Goal: Task Accomplishment & Management: Complete application form

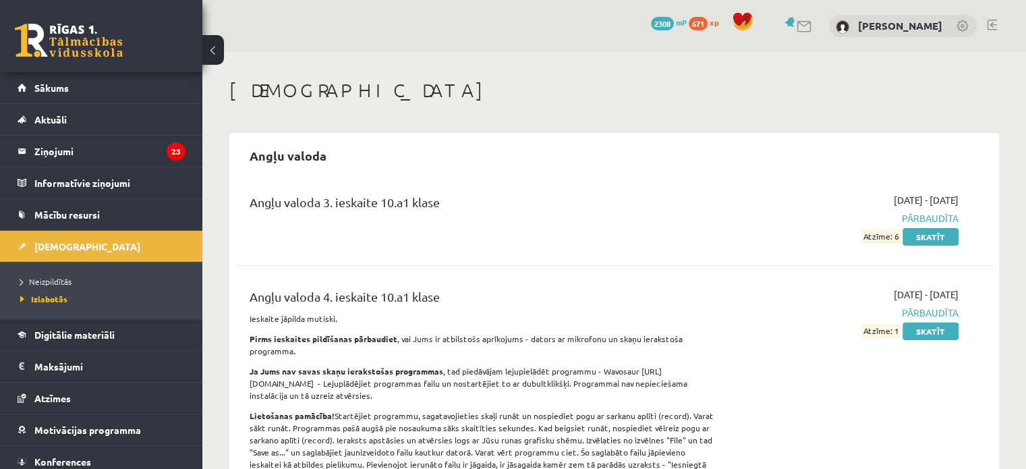
drag, startPoint x: 0, startPoint y: 0, endPoint x: 49, endPoint y: 287, distance: 291.5
click at [49, 287] on li "Neizpildītās" at bounding box center [104, 282] width 169 height 18
click at [51, 277] on span "Neizpildītās" at bounding box center [49, 281] width 59 height 11
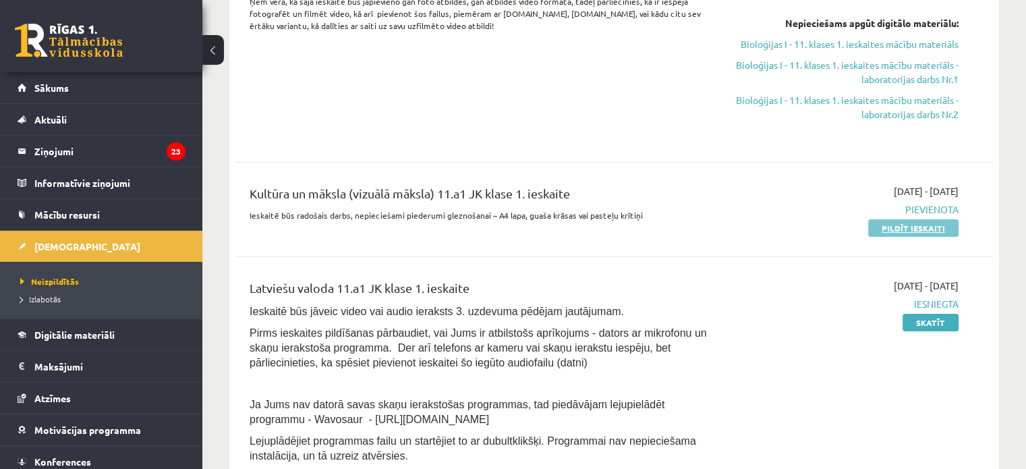
scroll to position [202, 0]
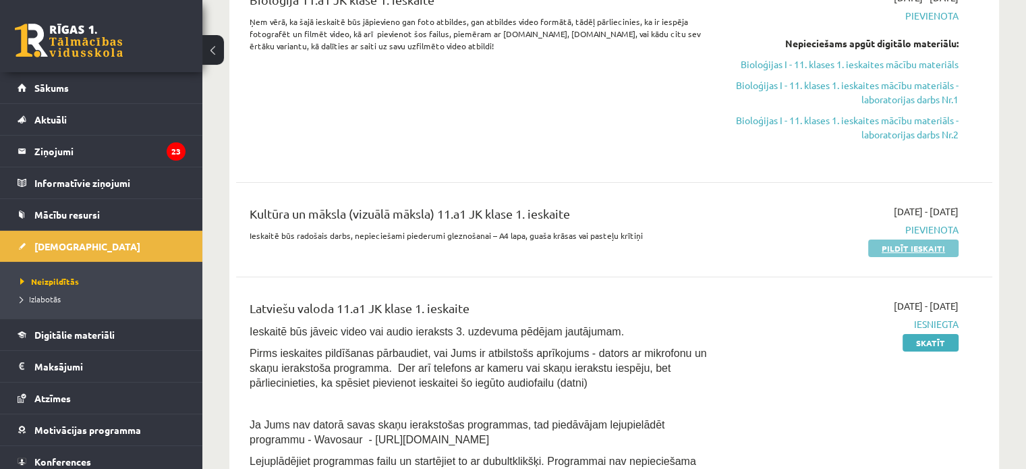
click at [908, 248] on link "Pildīt ieskaiti" at bounding box center [913, 248] width 90 height 18
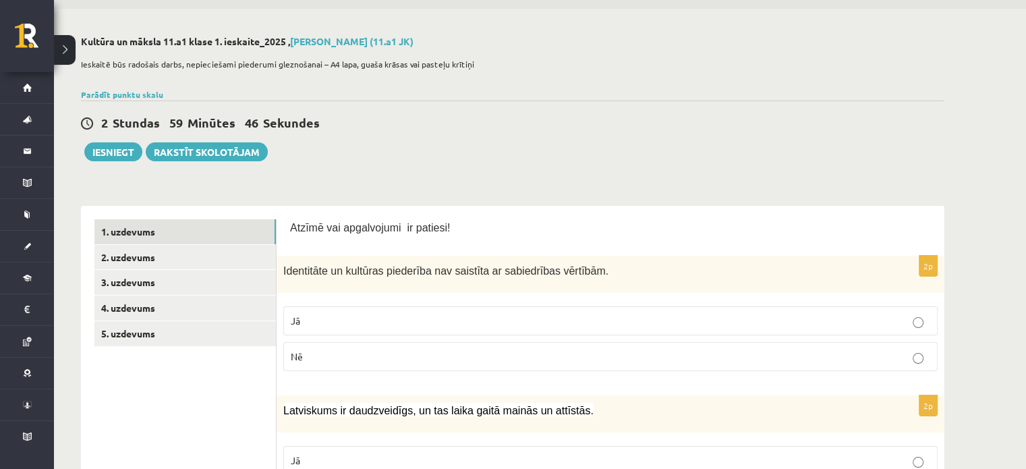
scroll to position [67, 0]
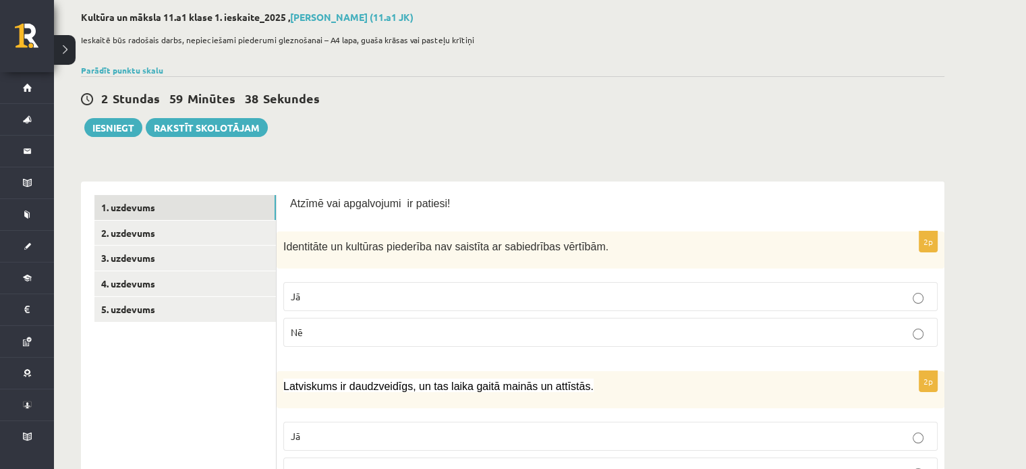
click at [425, 331] on p "Nē" at bounding box center [610, 332] width 639 height 14
click at [437, 289] on p "Jā" at bounding box center [610, 296] width 639 height 14
click at [414, 337] on p "Nē" at bounding box center [610, 332] width 639 height 14
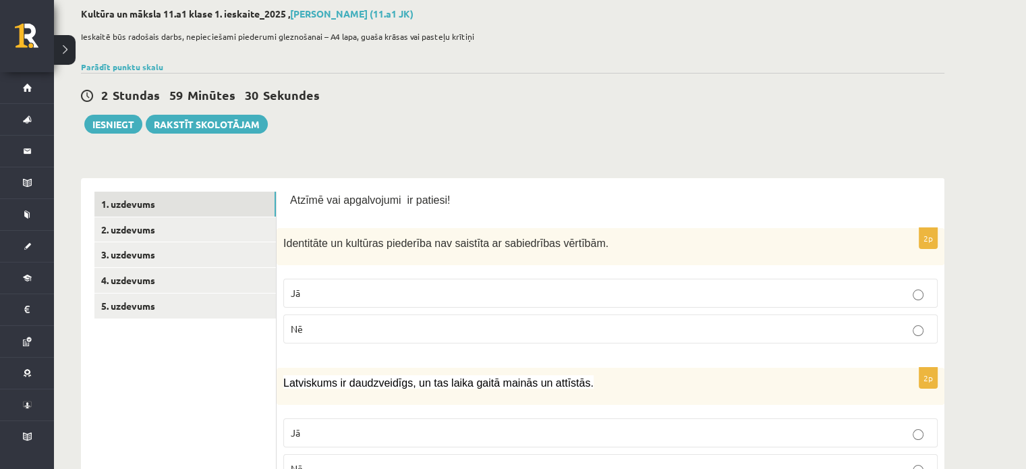
scroll to position [202, 0]
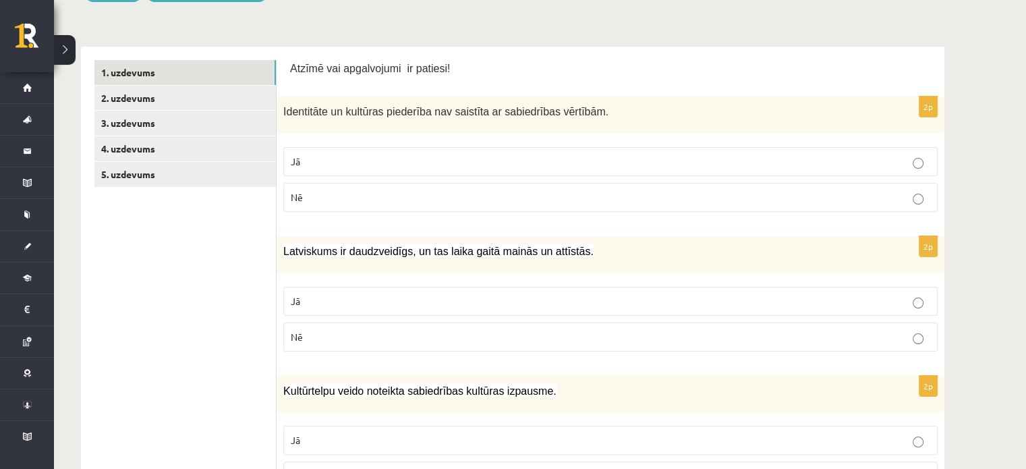
click at [413, 297] on p "Jā" at bounding box center [610, 301] width 639 height 14
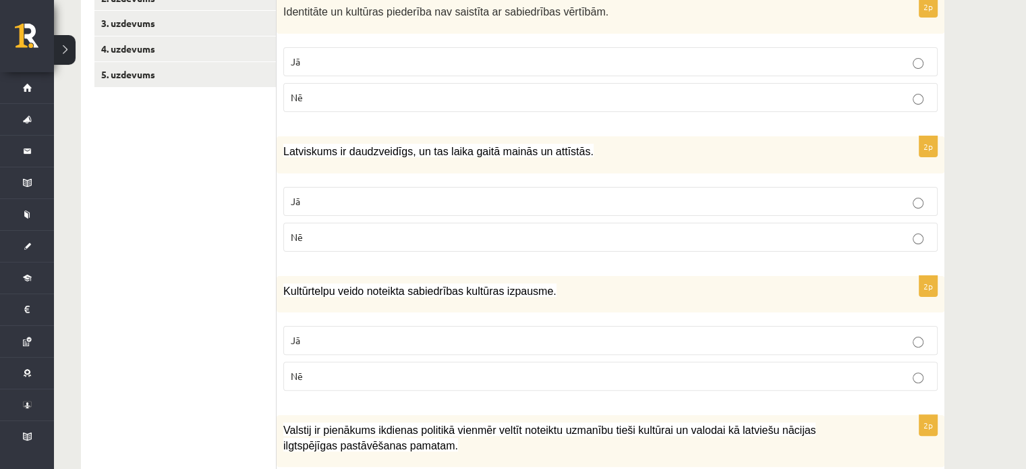
scroll to position [337, 0]
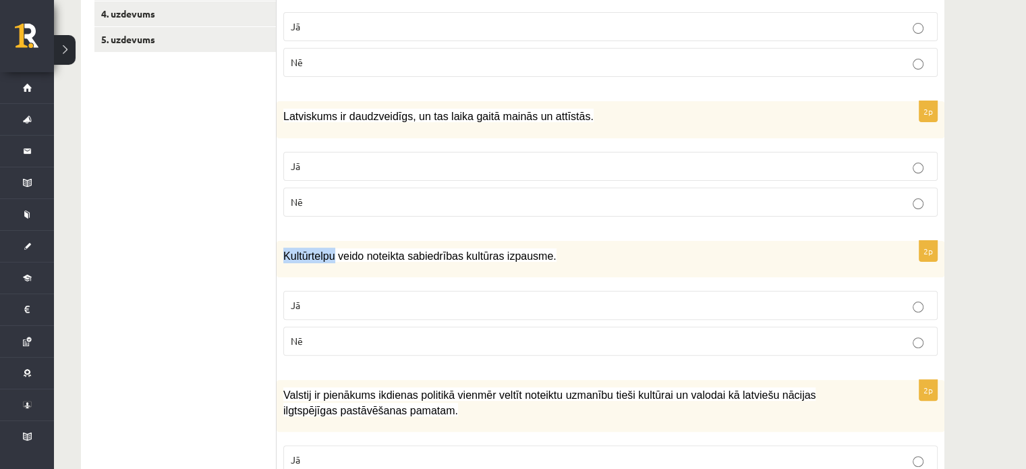
drag, startPoint x: 333, startPoint y: 256, endPoint x: 282, endPoint y: 262, distance: 50.9
click at [282, 262] on div "Kultūrtelpu veido noteikta sabiedrības kultūras izpausme." at bounding box center [611, 259] width 668 height 37
copy span "Kultūrtelpu"
click at [405, 310] on p "Jā" at bounding box center [610, 305] width 639 height 14
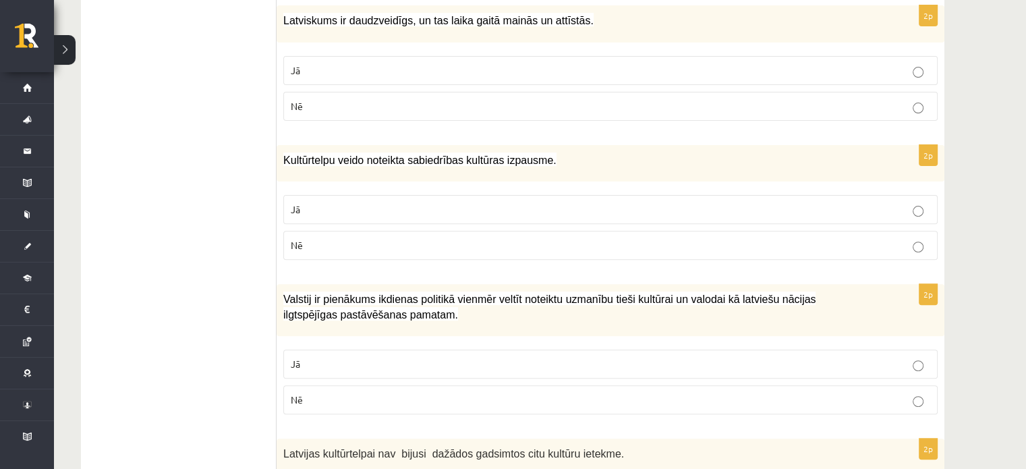
scroll to position [540, 0]
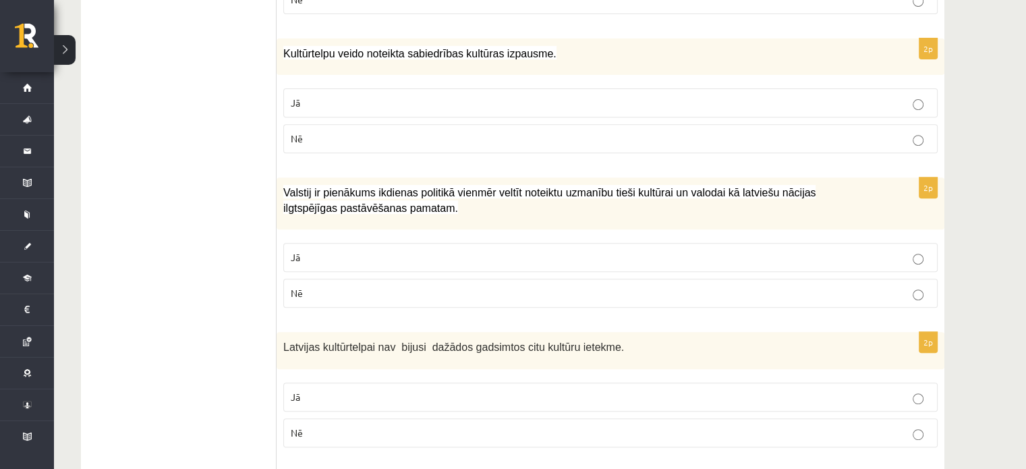
click at [745, 239] on fieldset "Jā Nē" at bounding box center [610, 274] width 654 height 76
click at [744, 258] on p "Jā" at bounding box center [610, 257] width 639 height 14
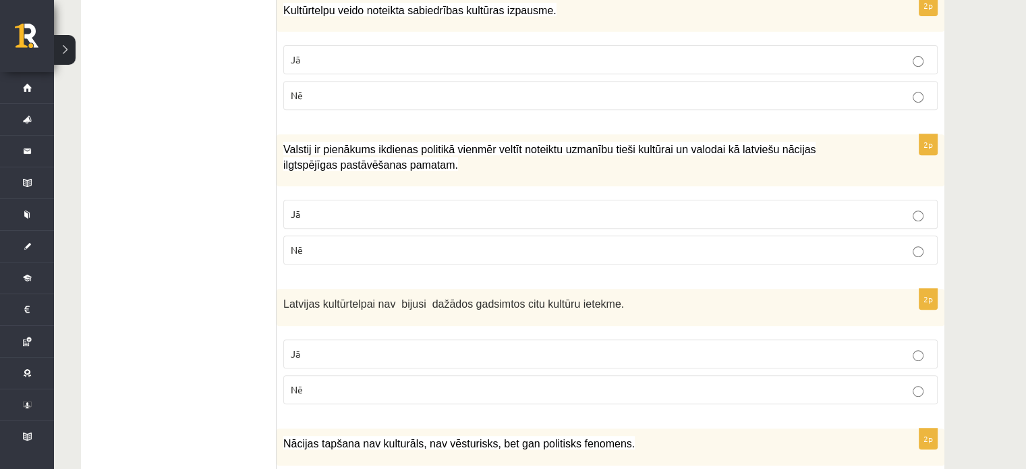
scroll to position [607, 0]
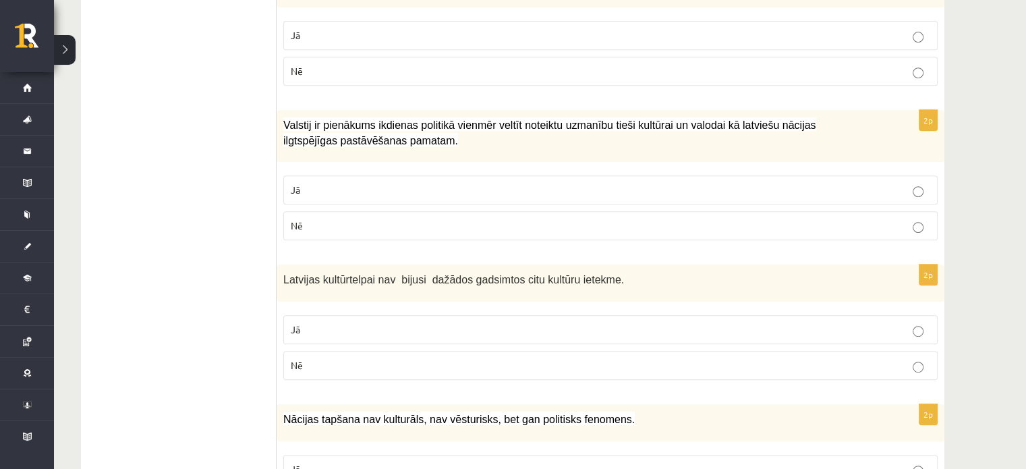
click at [610, 369] on label "Nē" at bounding box center [610, 365] width 654 height 29
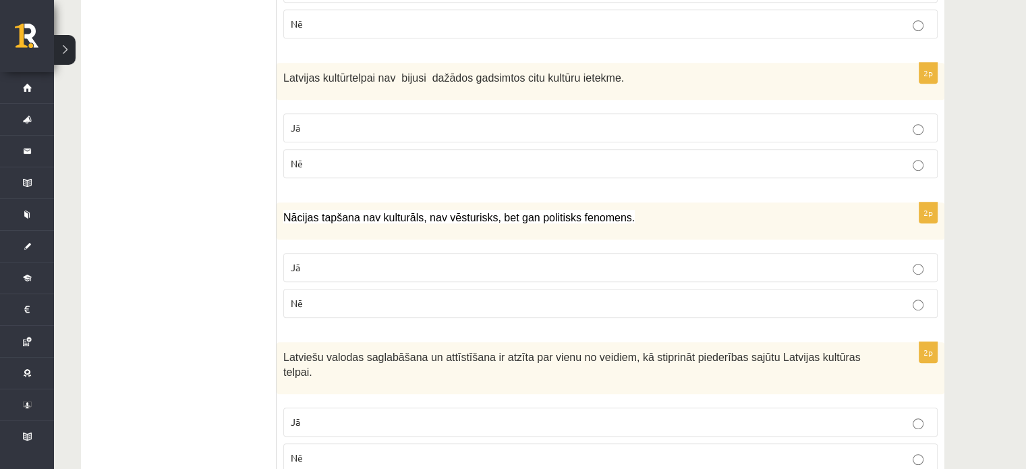
scroll to position [809, 0]
click at [490, 304] on p "Nē" at bounding box center [610, 302] width 639 height 14
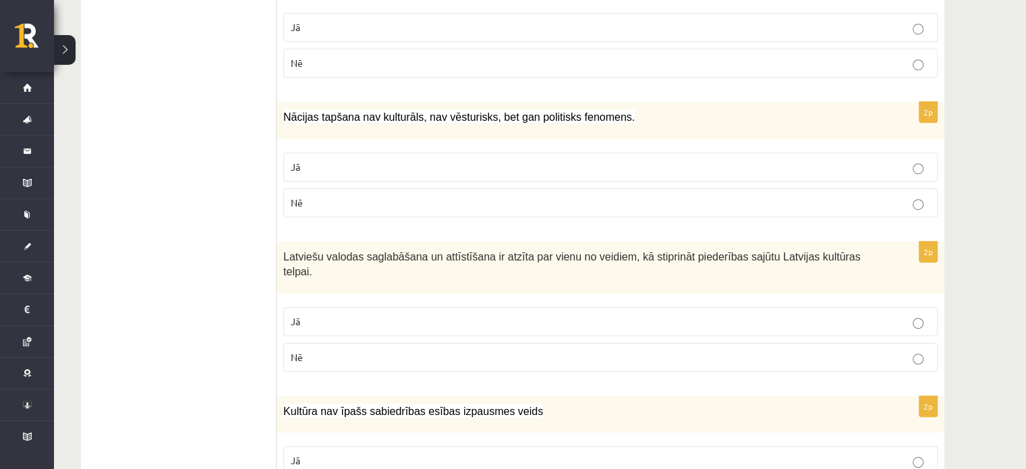
scroll to position [944, 0]
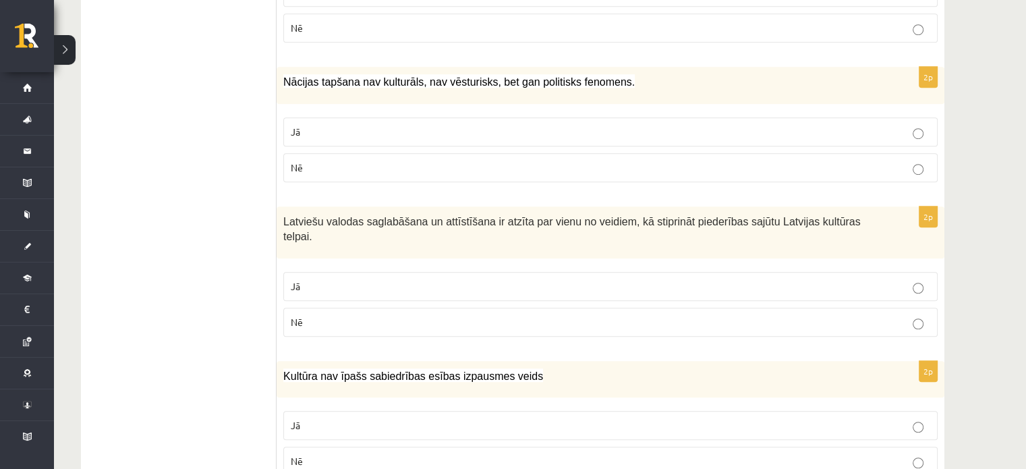
click at [488, 279] on p "Jā" at bounding box center [610, 286] width 639 height 14
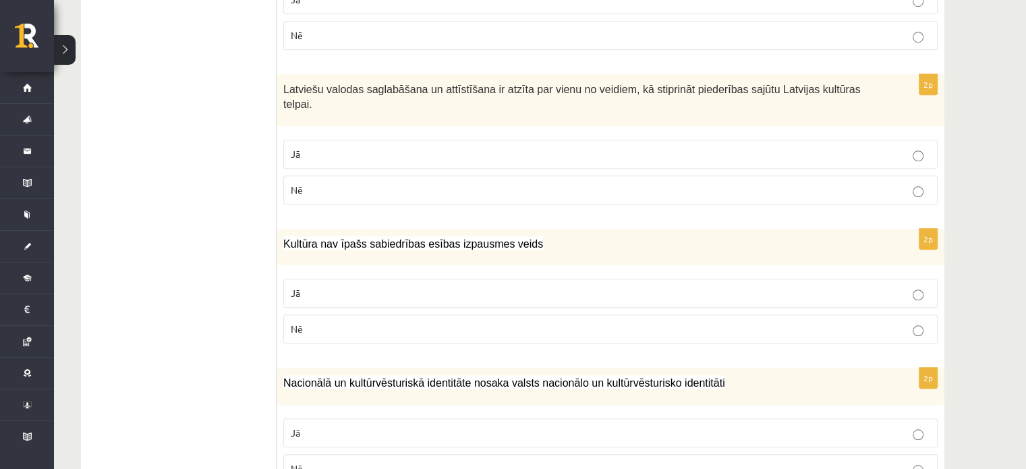
scroll to position [1079, 0]
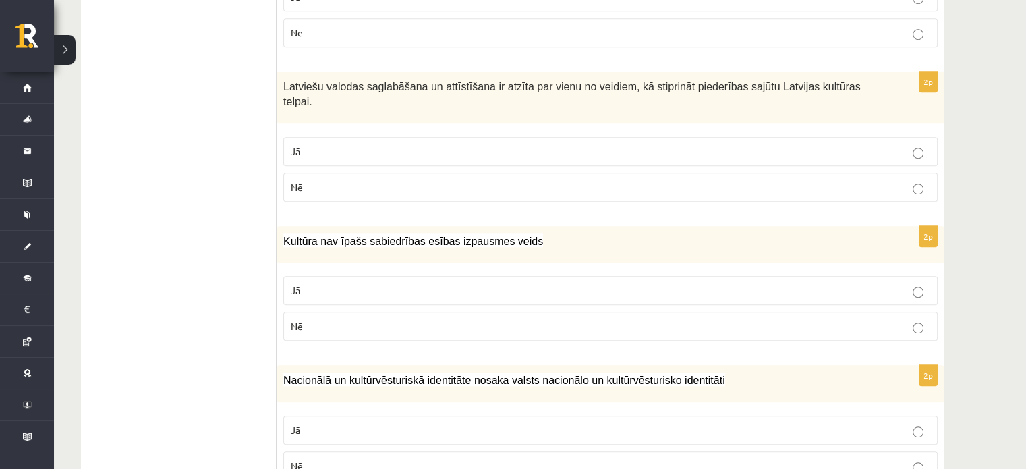
drag, startPoint x: 513, startPoint y: 260, endPoint x: 498, endPoint y: 202, distance: 59.1
click at [498, 202] on form "Atzīmē vai apgalvojumi ir patiesi! 2p Identitāte un kultūras piederība nav sais…" at bounding box center [610, 270] width 641 height 2175
click at [525, 319] on p "Nē" at bounding box center [610, 326] width 639 height 14
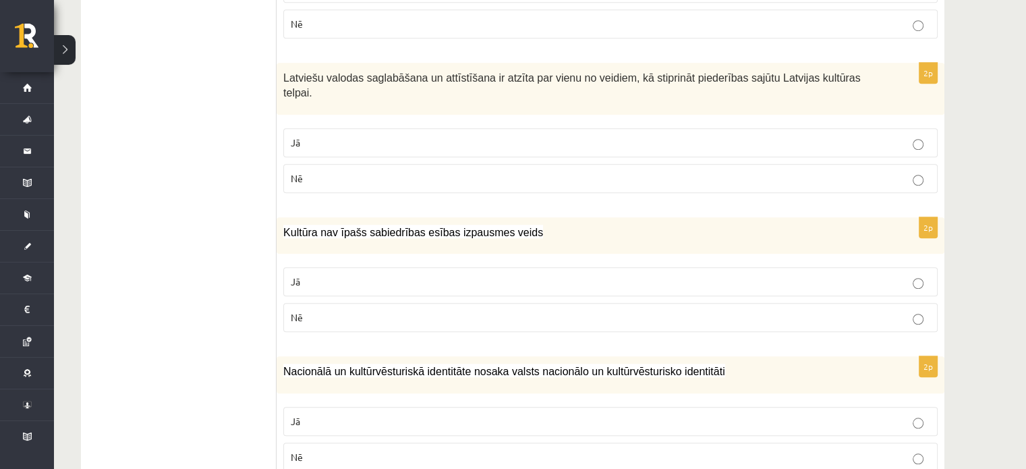
scroll to position [1214, 0]
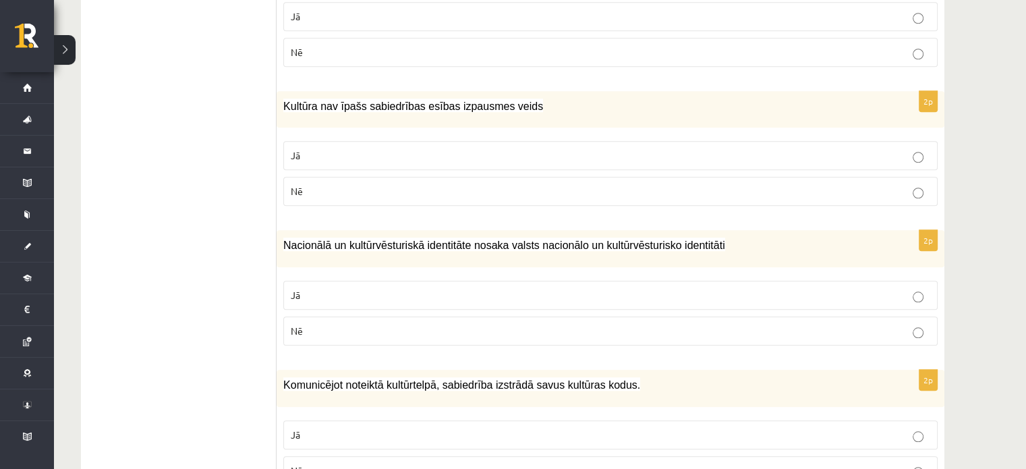
click at [603, 288] on p "Jā" at bounding box center [610, 295] width 639 height 14
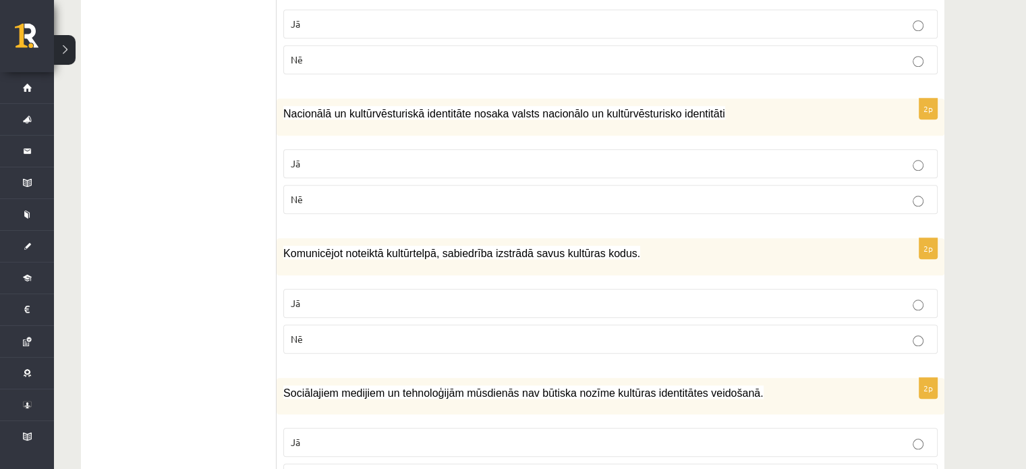
scroll to position [1349, 0]
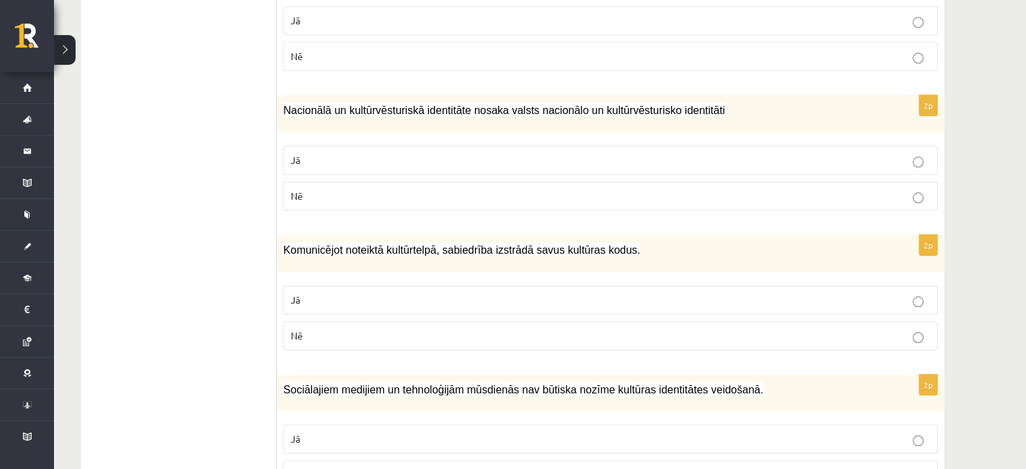
click at [603, 293] on p "Jā" at bounding box center [610, 300] width 639 height 14
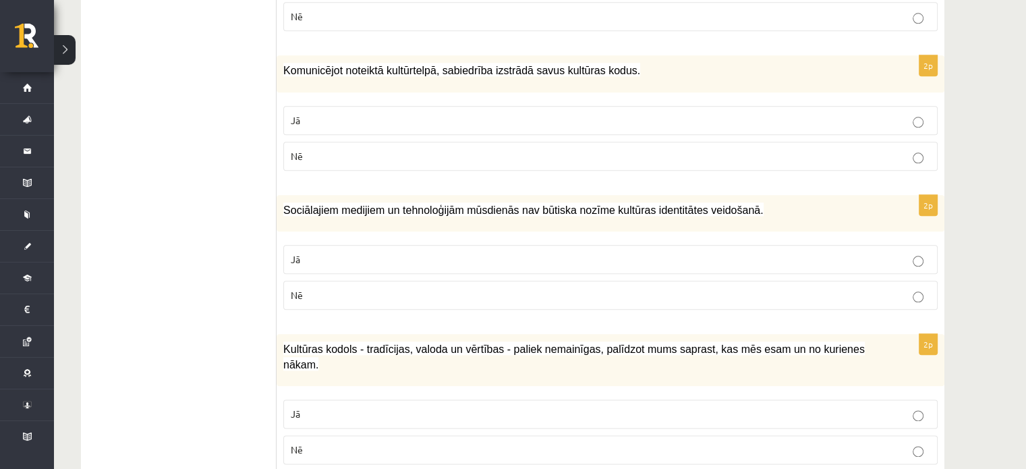
scroll to position [1551, 0]
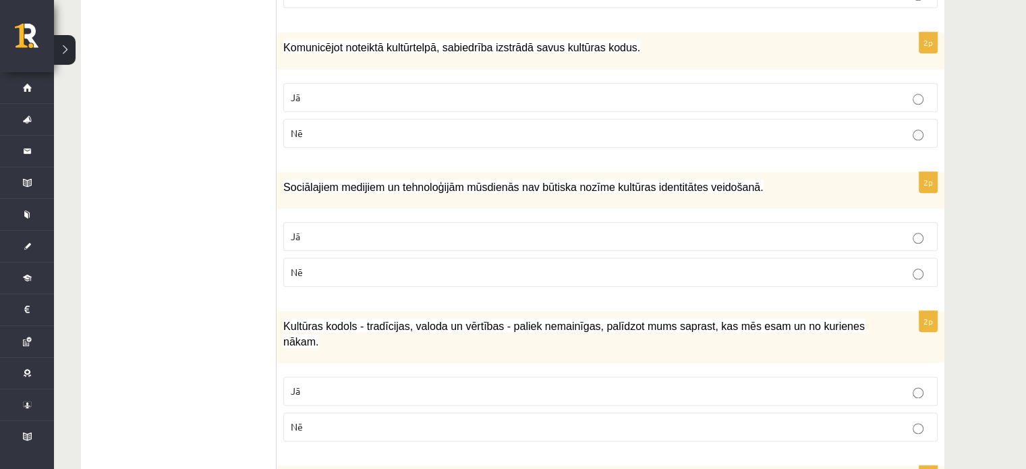
drag, startPoint x: 635, startPoint y: 229, endPoint x: 642, endPoint y: 254, distance: 25.9
drag, startPoint x: 642, startPoint y: 254, endPoint x: 233, endPoint y: 169, distance: 418.2
drag, startPoint x: 623, startPoint y: 186, endPoint x: 577, endPoint y: 185, distance: 45.9
click at [577, 185] on div "Sociālajiem medijiem un tehnoloģijām mūsdienās nav būtiska nozīme kultūras iden…" at bounding box center [611, 190] width 668 height 37
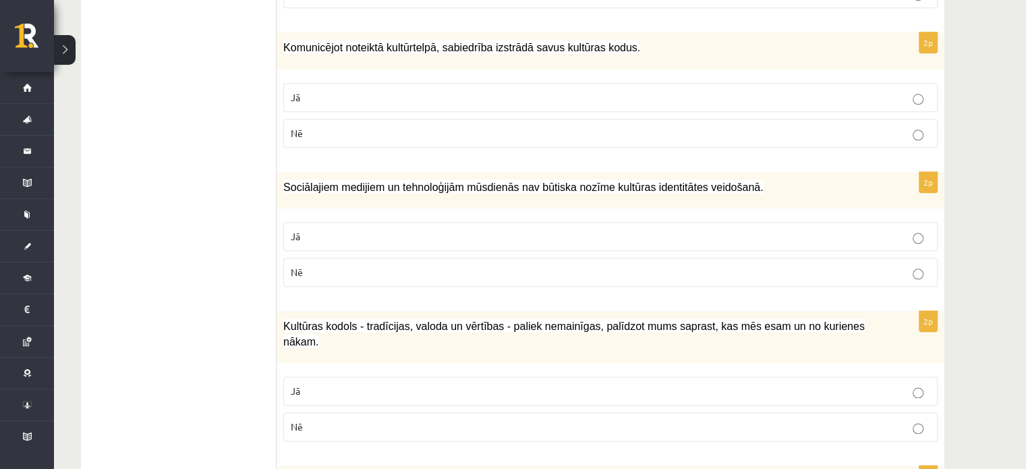
click at [414, 265] on p "Nē" at bounding box center [610, 272] width 639 height 14
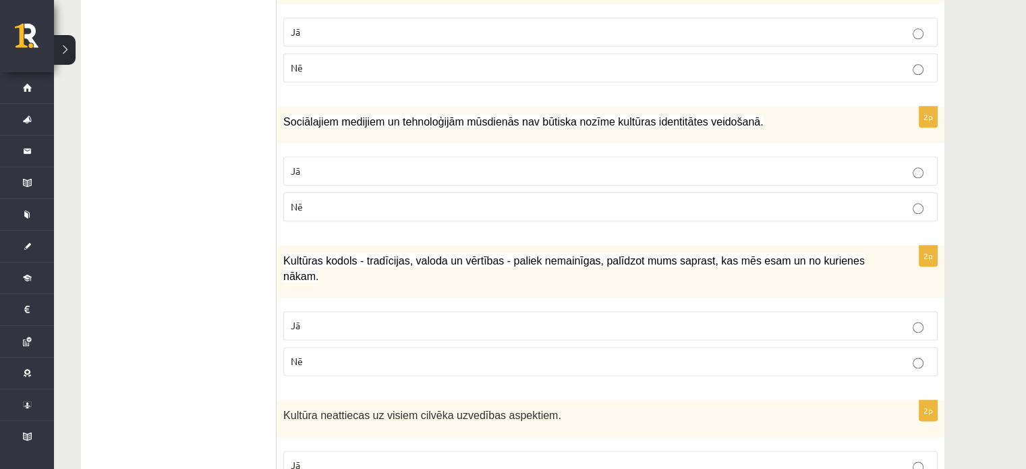
scroll to position [1686, 0]
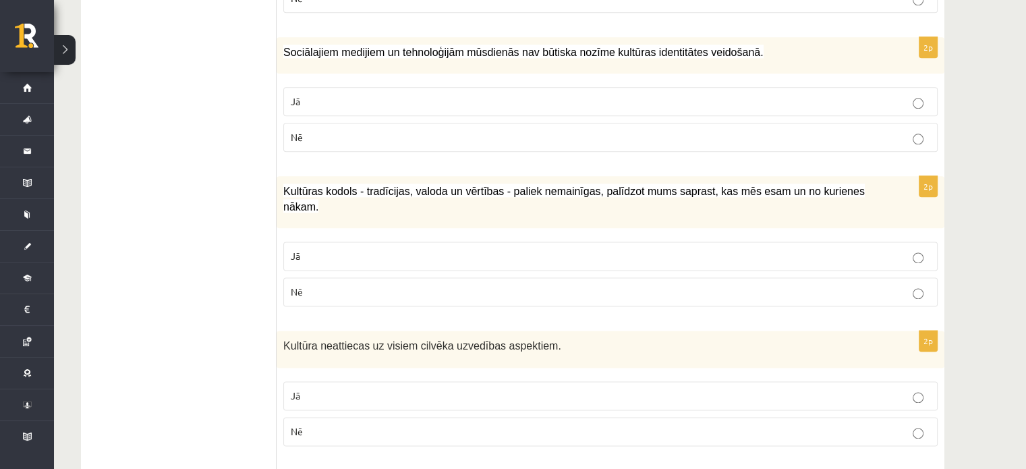
click at [548, 277] on label "Nē" at bounding box center [610, 291] width 654 height 29
click at [553, 241] on label "Jā" at bounding box center [610, 255] width 654 height 29
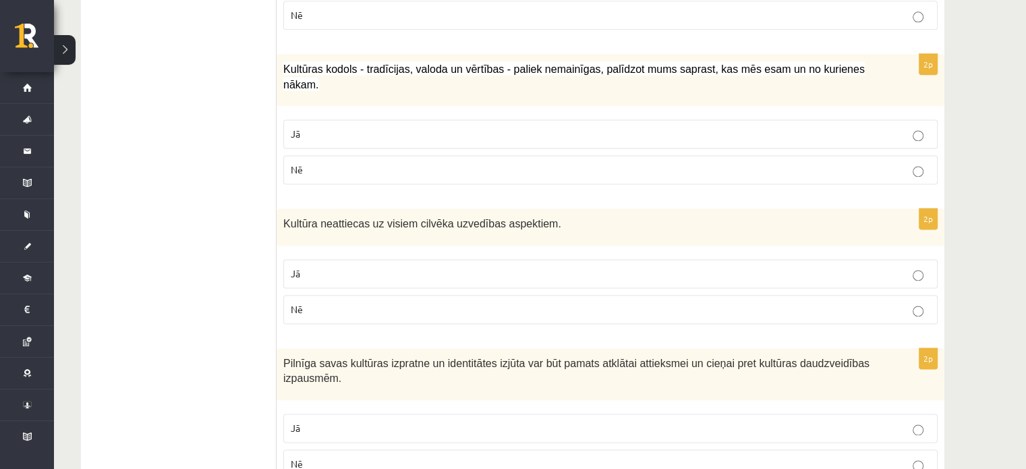
scroll to position [1821, 0]
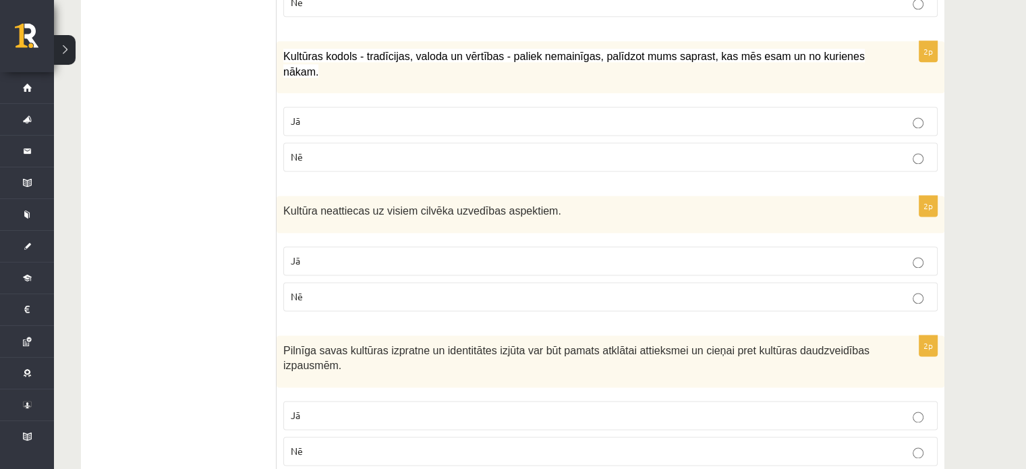
click at [557, 282] on label "Nē" at bounding box center [610, 296] width 654 height 29
click at [567, 239] on fieldset "Jā Nē" at bounding box center [610, 277] width 654 height 76
click at [575, 254] on p "Jā" at bounding box center [610, 261] width 639 height 14
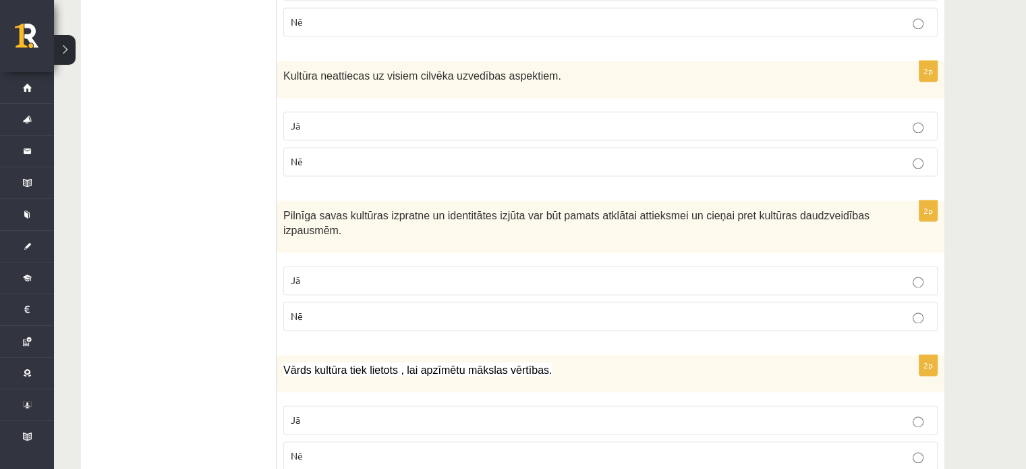
click at [605, 266] on label "Jā" at bounding box center [610, 280] width 654 height 29
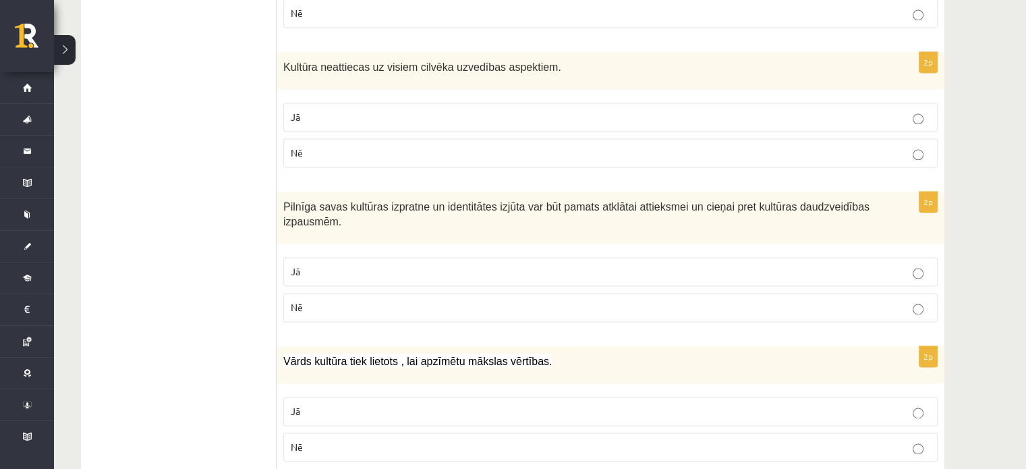
scroll to position [1967, 0]
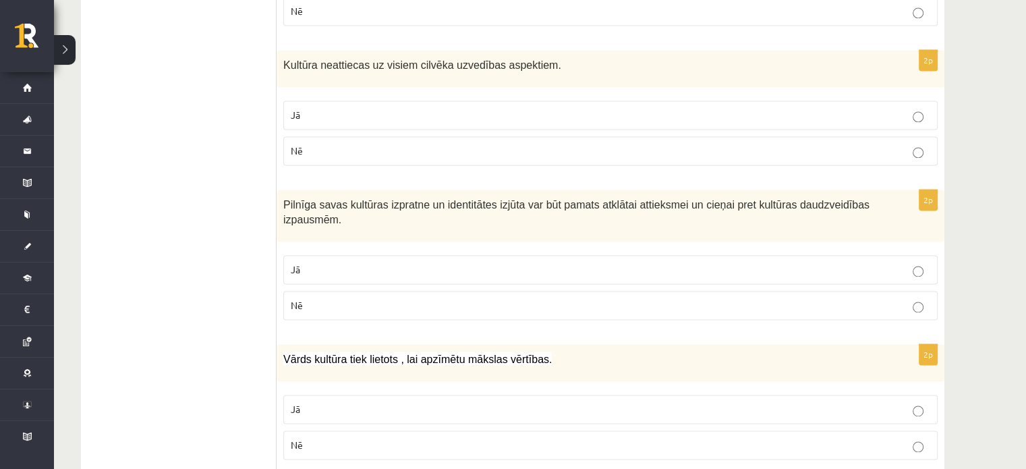
click at [543, 402] on p "Jā" at bounding box center [610, 409] width 639 height 14
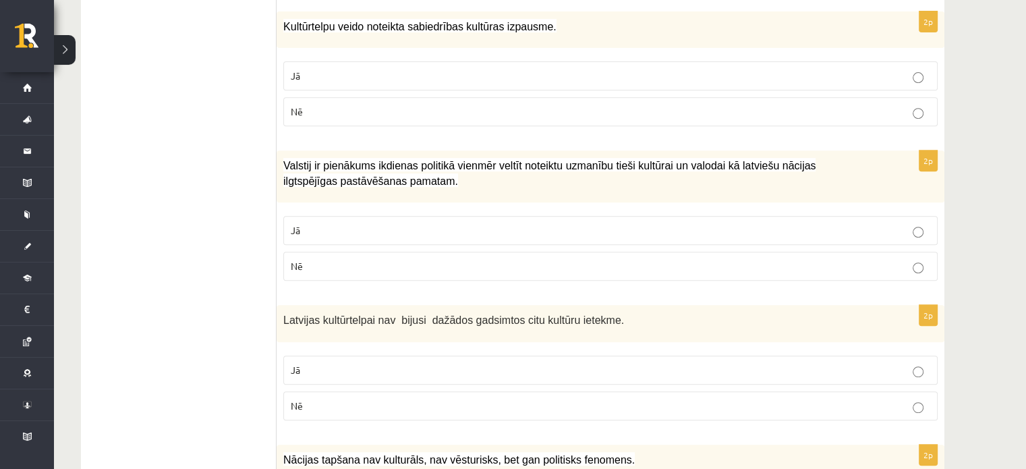
scroll to position [0, 0]
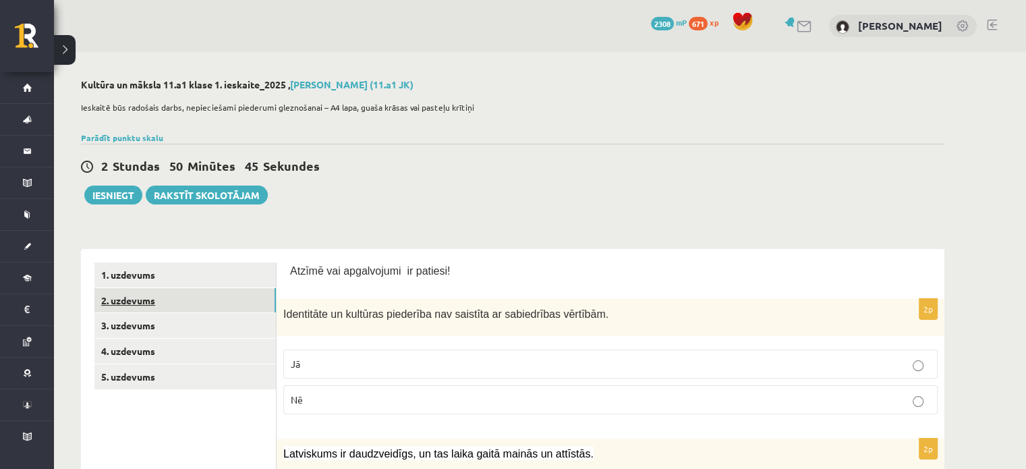
click at [131, 300] on link "2. uzdevums" at bounding box center [184, 300] width 181 height 25
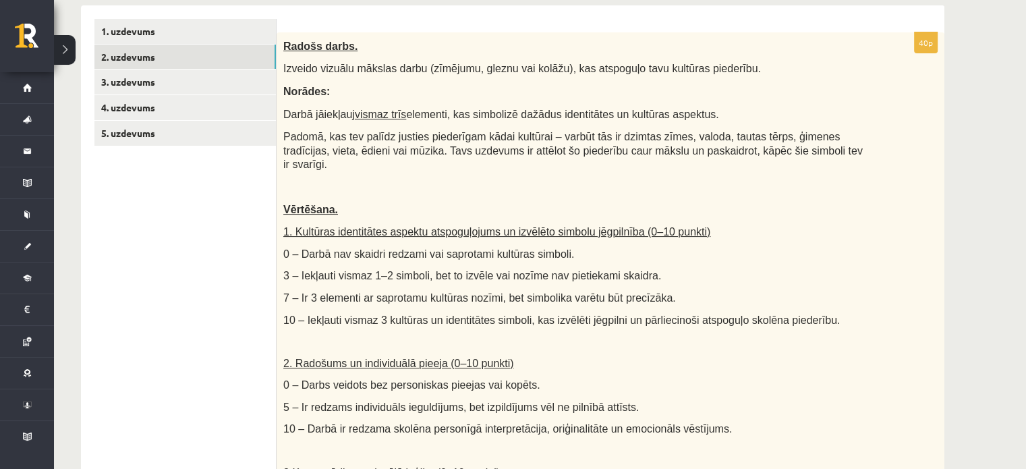
scroll to position [135, 0]
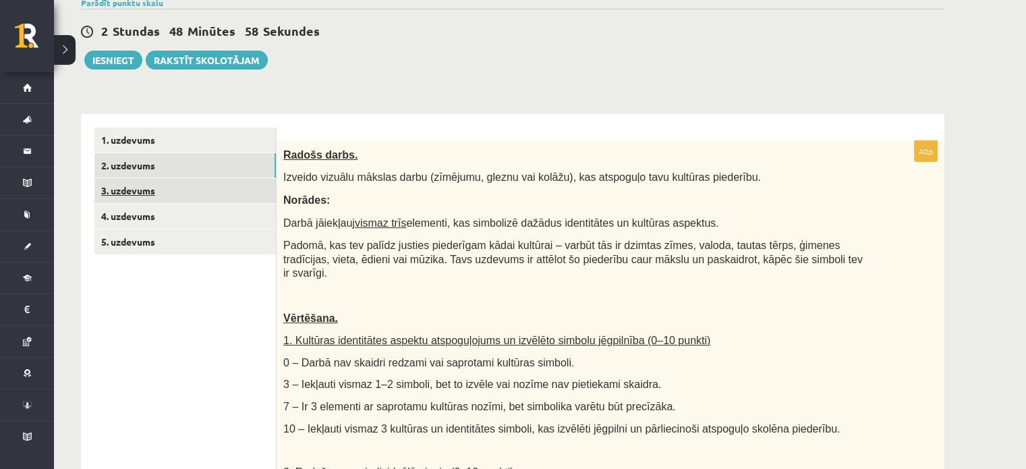
click at [143, 196] on link "3. uzdevums" at bounding box center [184, 190] width 181 height 25
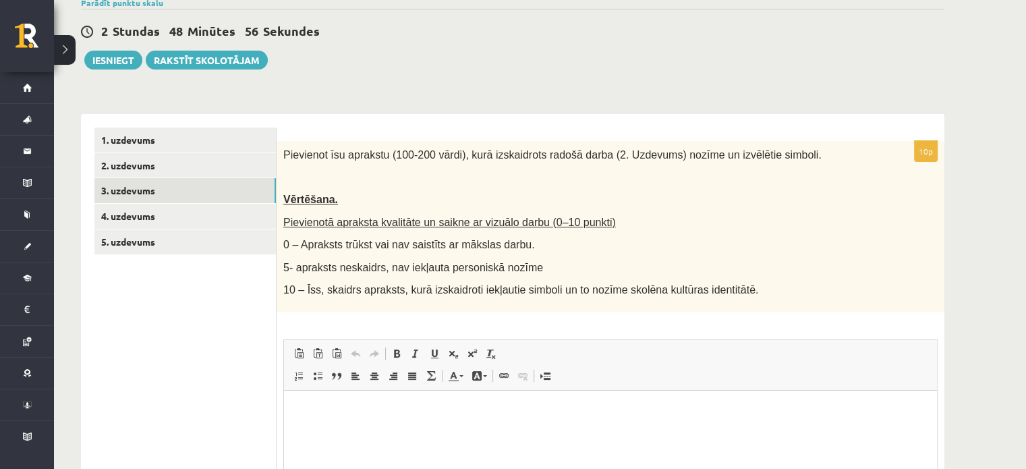
scroll to position [0, 0]
click at [123, 213] on link "4. uzdevums" at bounding box center [184, 216] width 181 height 25
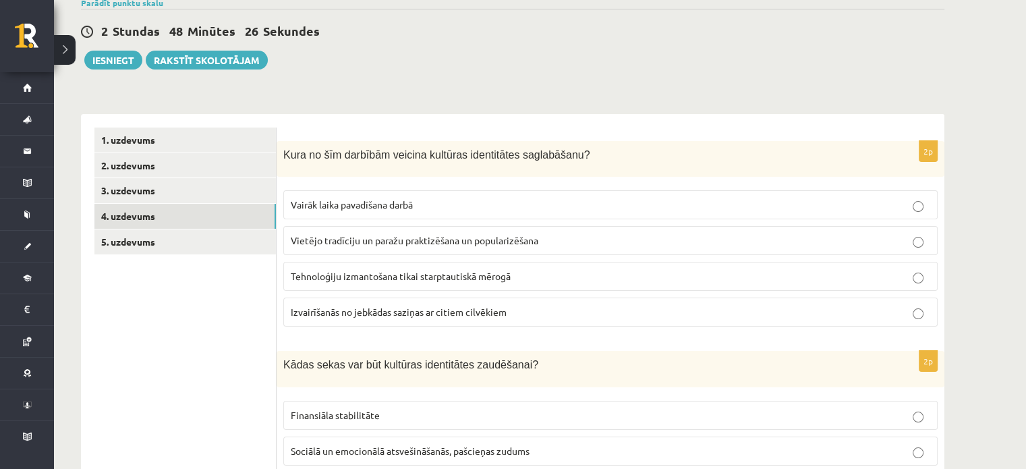
click at [357, 248] on label "Vietējo tradīciju un paražu praktizēšana un popularizēšana" at bounding box center [610, 240] width 654 height 29
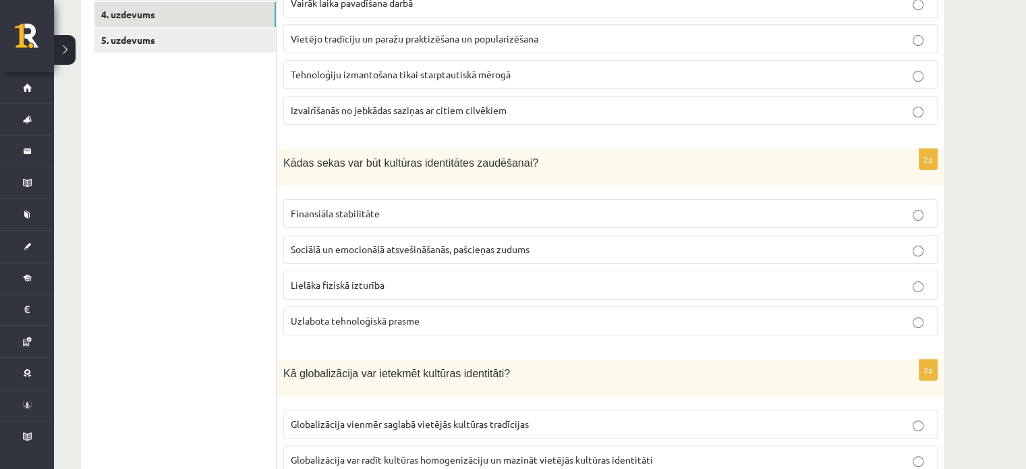
scroll to position [337, 0]
click at [418, 255] on label "Sociālā un emocionālā atsvešināšanās, pašcieņas zudums" at bounding box center [610, 248] width 654 height 29
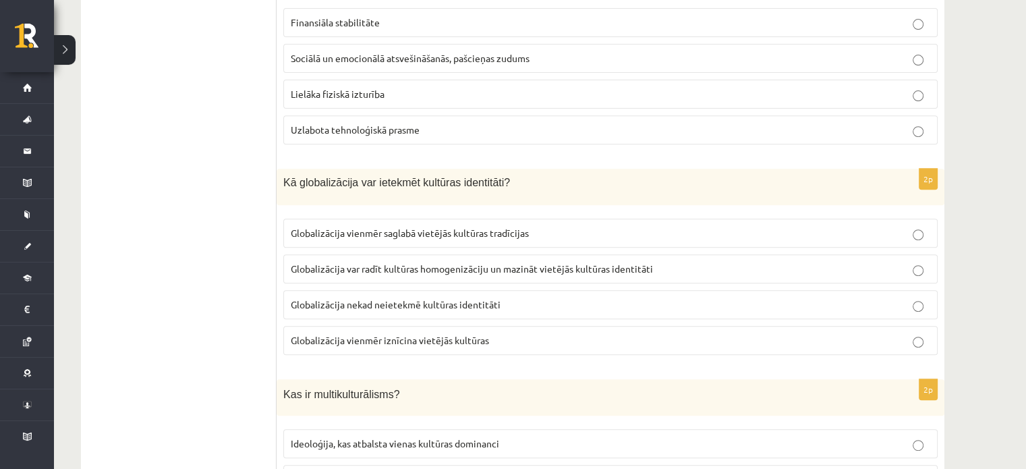
scroll to position [607, 0]
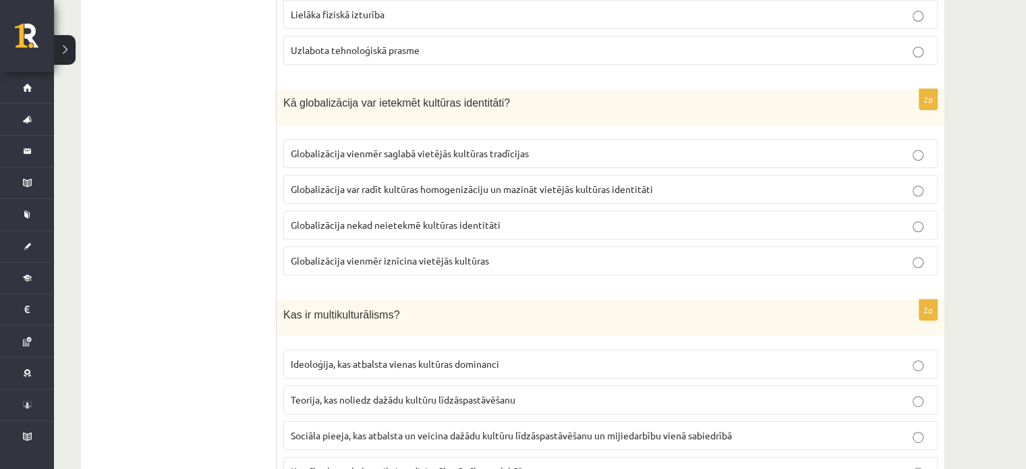
click at [443, 193] on p "Globalizācija var radīt kultūras homogenizāciju un mazināt vietējās kultūras id…" at bounding box center [610, 189] width 639 height 14
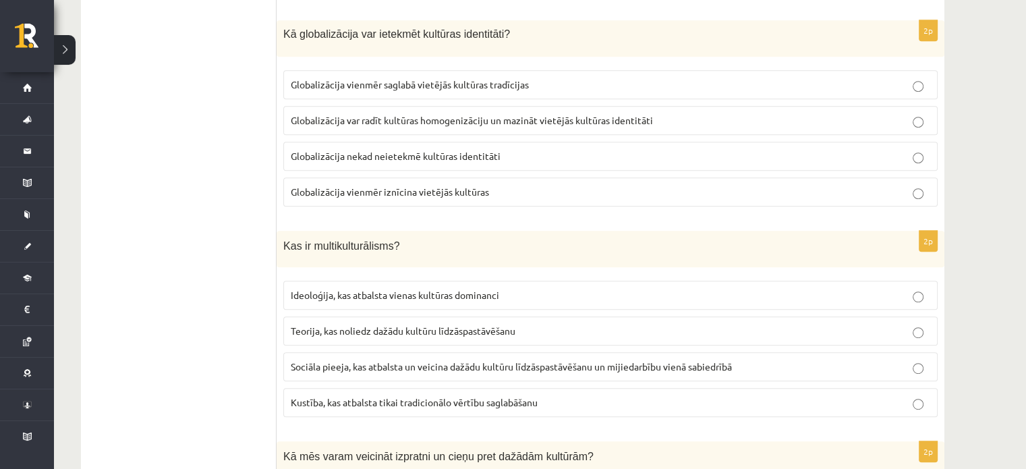
scroll to position [809, 0]
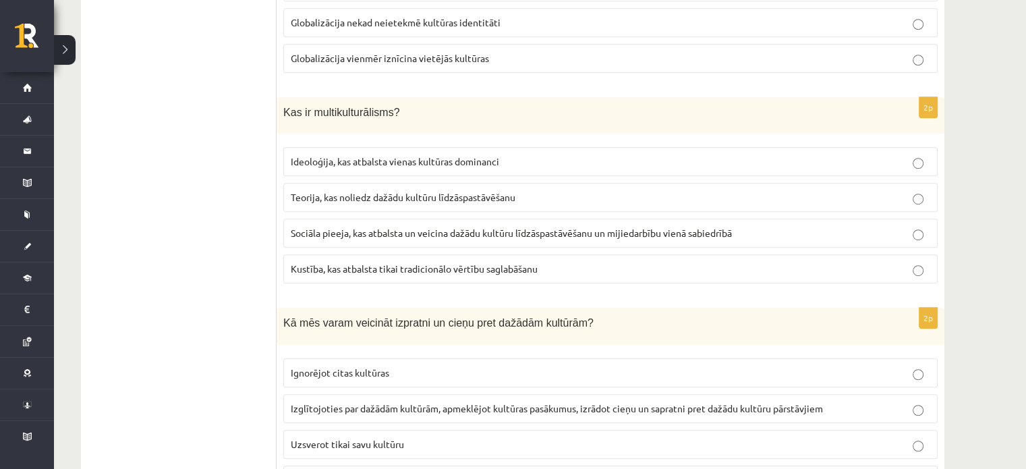
click at [472, 227] on span "Sociāla pieeja, kas atbalsta un veicina dažādu kultūru līdzāspastāvēšanu un mij…" at bounding box center [511, 233] width 441 height 12
drag, startPoint x: 472, startPoint y: 227, endPoint x: 195, endPoint y: 140, distance: 290.8
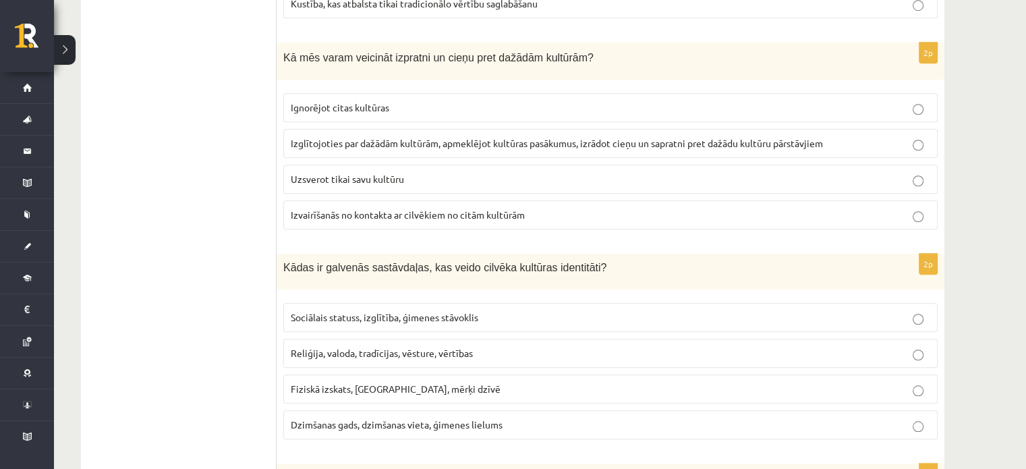
scroll to position [1079, 0]
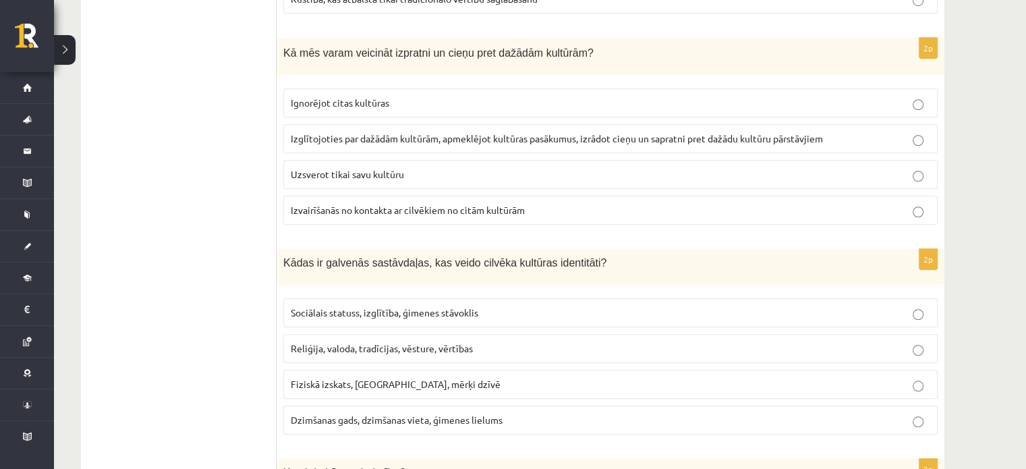
click at [491, 144] on label "Izglītojoties par dažādām kultūrām, apmeklējot kultūras pasākumus, izrādot cieņ…" at bounding box center [610, 138] width 654 height 29
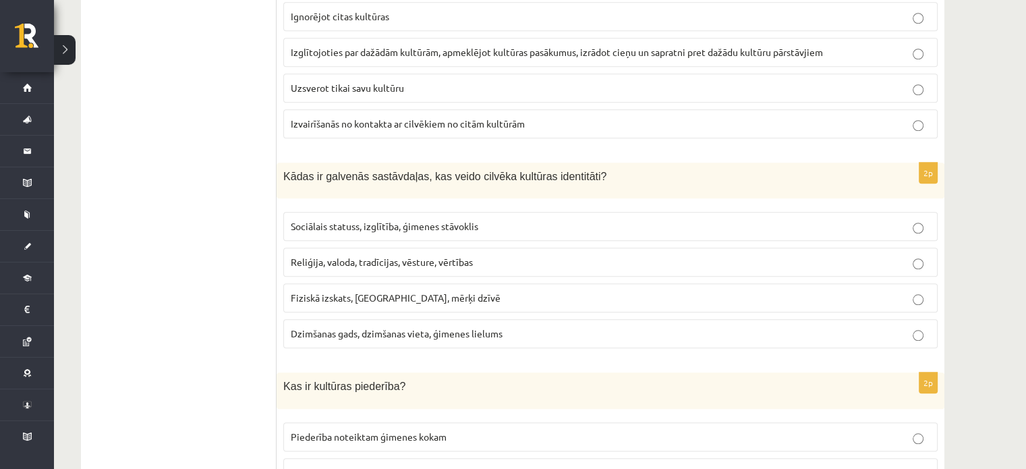
scroll to position [1214, 0]
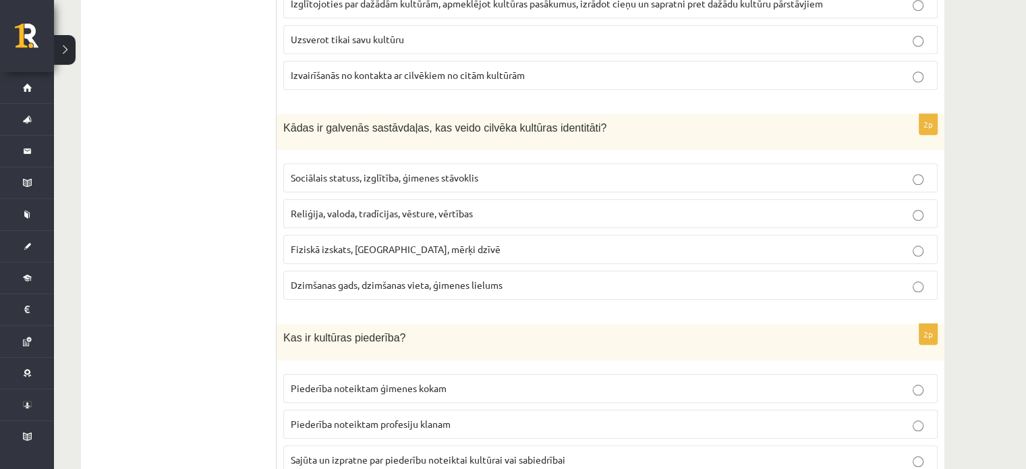
click at [333, 207] on span "Reliģija, valoda, tradīcijas, vēsture, vērtības" at bounding box center [382, 213] width 182 height 12
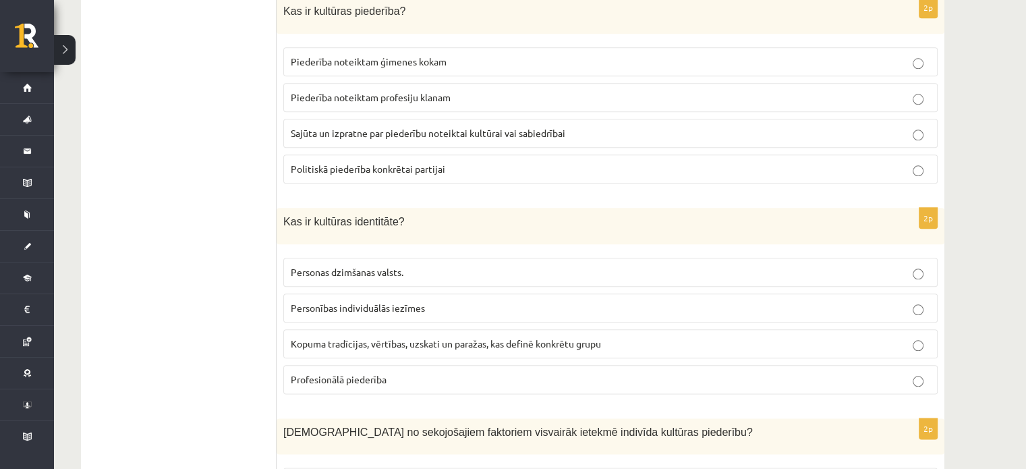
scroll to position [1551, 0]
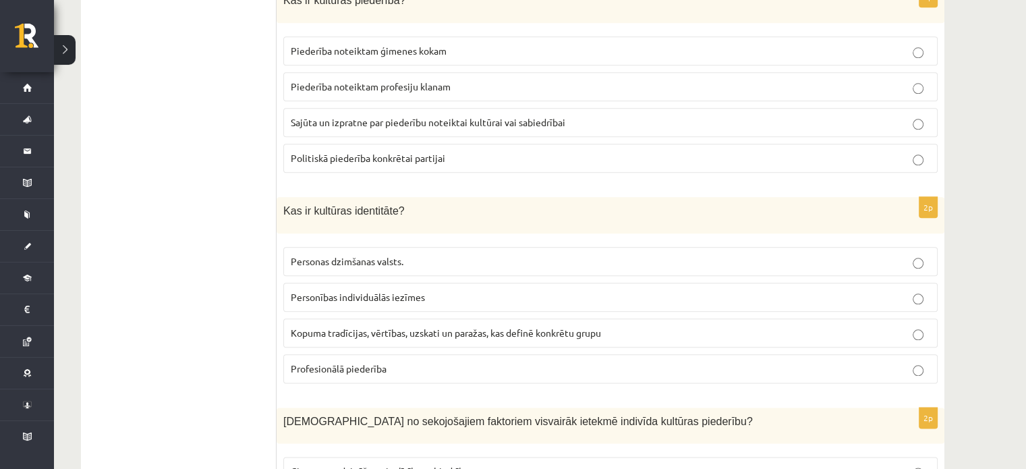
click at [334, 117] on span "Sajūta un izpratne par piederību noteiktai kultūrai vai sabiedrībai" at bounding box center [428, 122] width 275 height 12
click at [383, 326] on span "Kopuma tradīcijas, vērtības, uzskati un paražas, kas definē konkrētu grupu" at bounding box center [446, 332] width 310 height 12
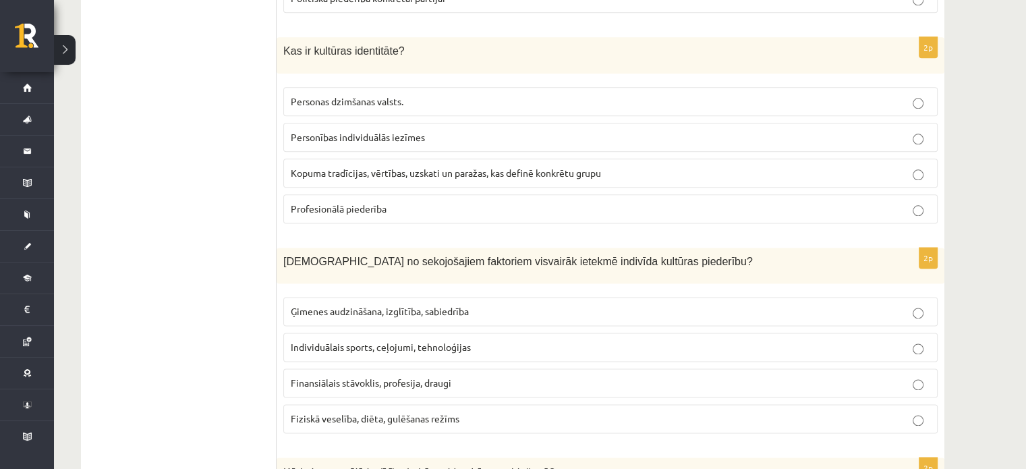
scroll to position [1754, 0]
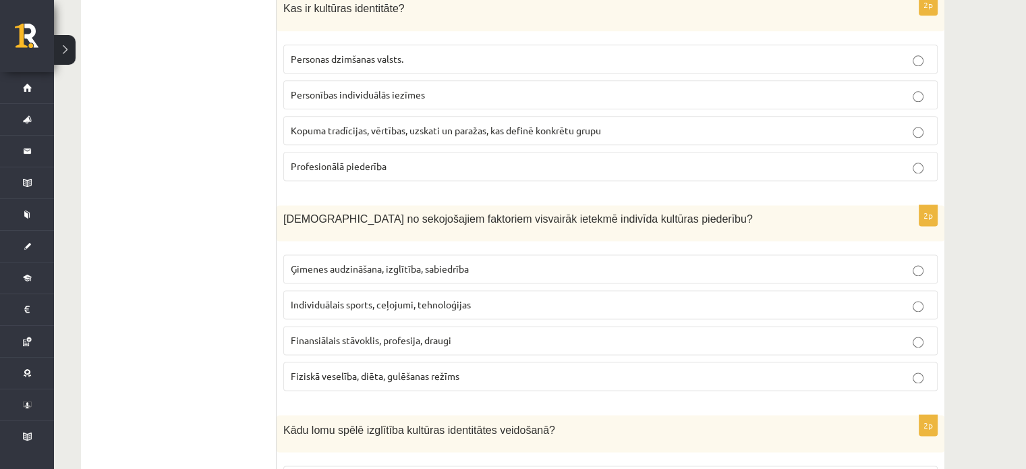
click at [397, 262] on span "Ģimenes audzināšana, izglītība, sabiedrība" at bounding box center [380, 268] width 178 height 12
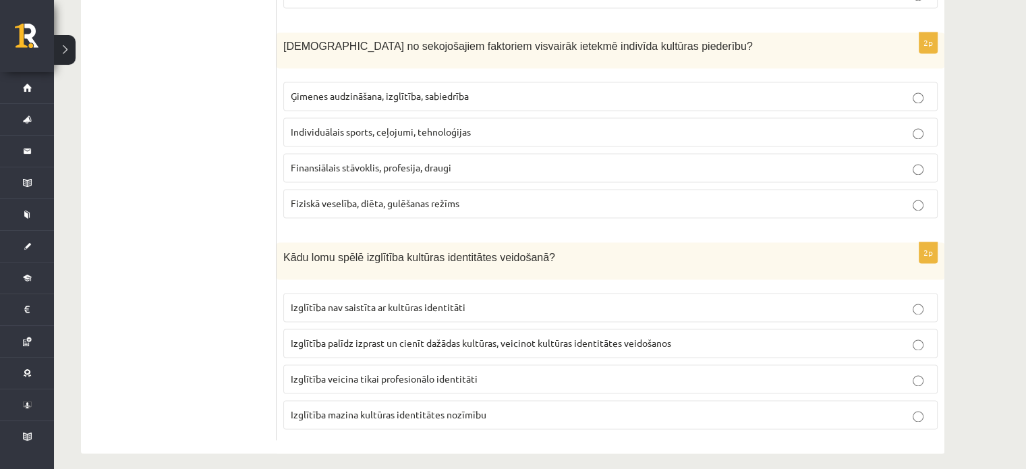
drag, startPoint x: 505, startPoint y: 320, endPoint x: 260, endPoint y: 272, distance: 249.5
click at [487, 337] on p "Izglītība palīdz izprast un cienīt dažādas kultūras, veicinot kultūras identitā…" at bounding box center [610, 343] width 639 height 14
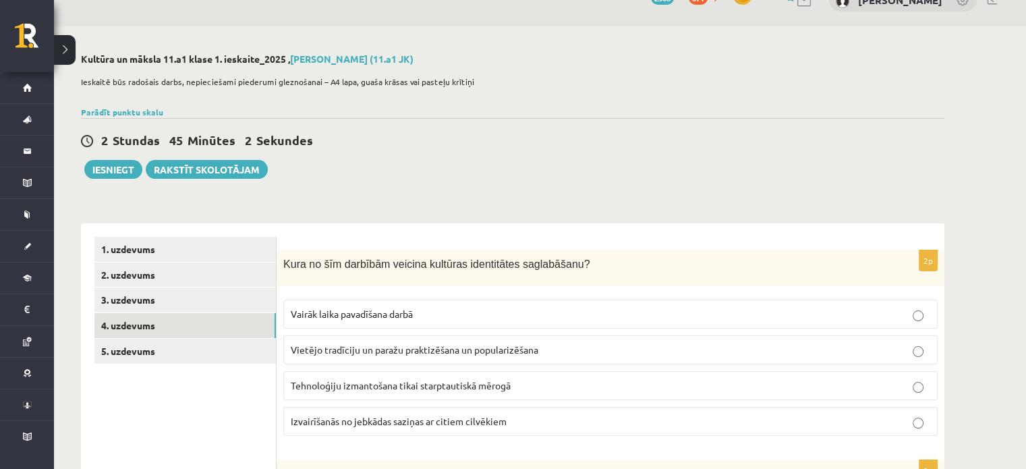
scroll to position [0, 0]
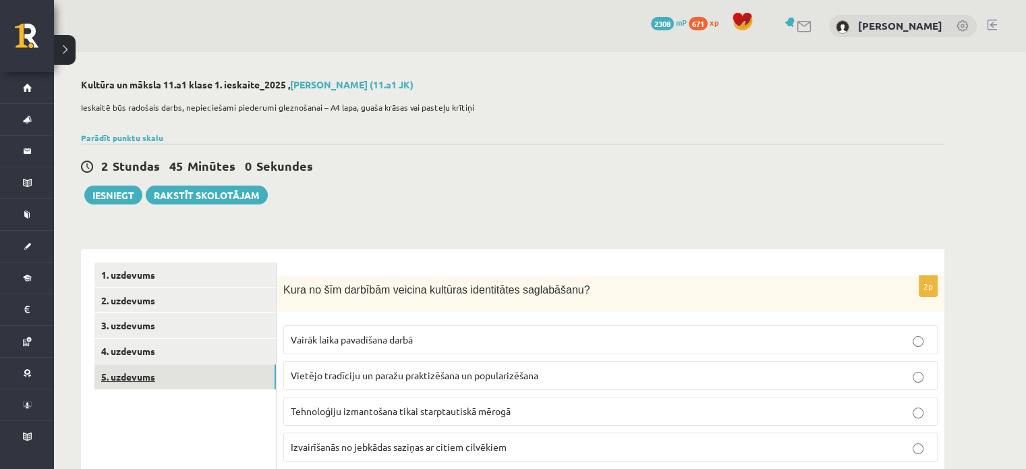
click at [151, 376] on link "5. uzdevums" at bounding box center [184, 376] width 181 height 25
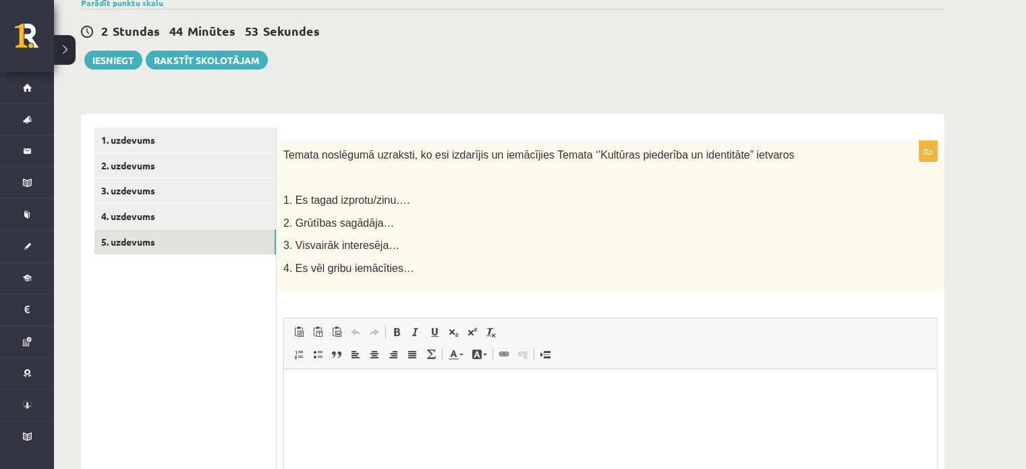
scroll to position [202, 0]
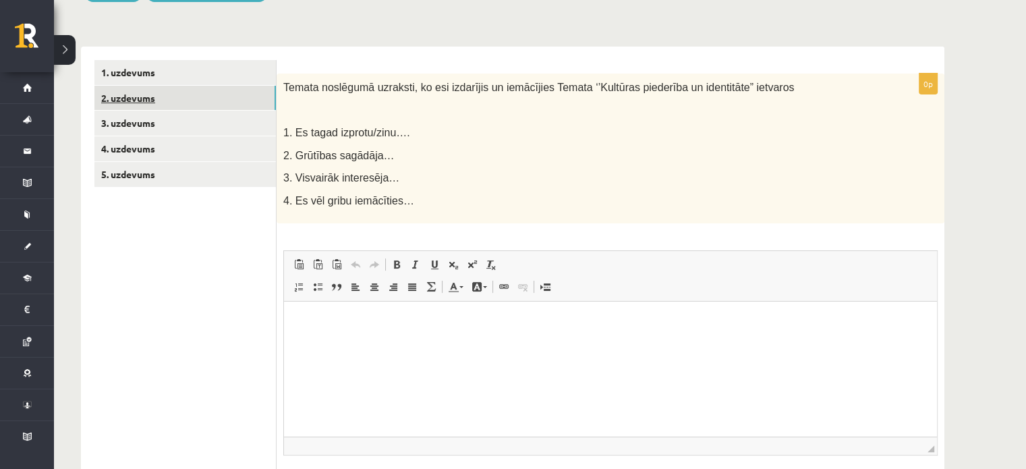
click at [152, 107] on link "2. uzdevums" at bounding box center [184, 98] width 181 height 25
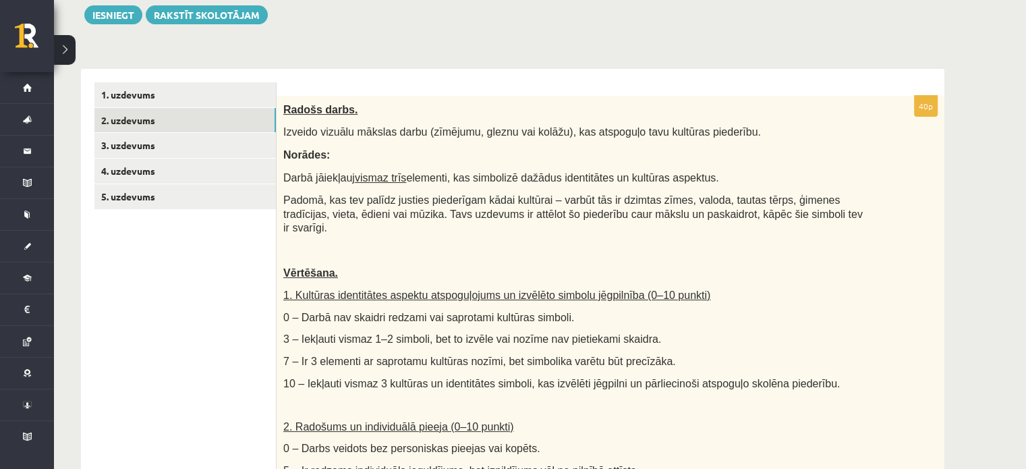
scroll to position [270, 0]
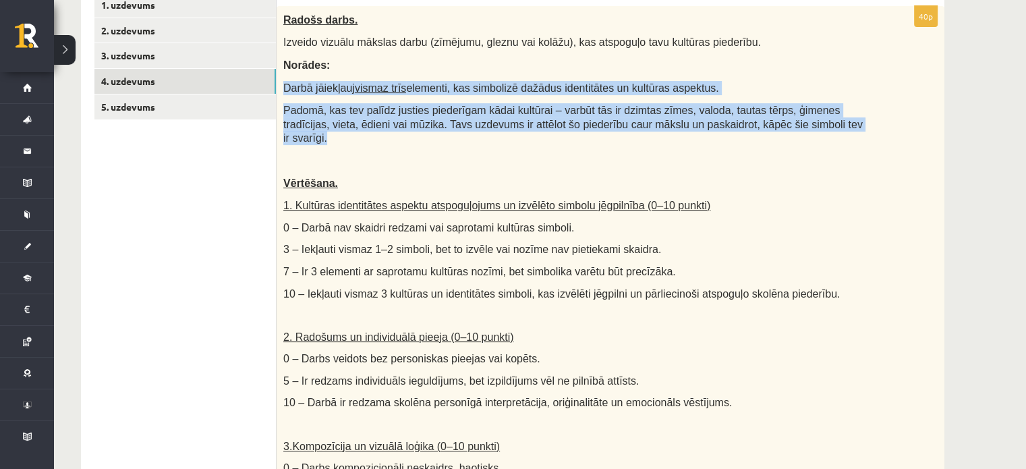
drag, startPoint x: 295, startPoint y: 91, endPoint x: 832, endPoint y: 123, distance: 537.9
click at [832, 123] on div "Radošs darbs. Izveido vizuālu mākslas darbu (zīmējumu, gleznu vai kolāžu), kas …" at bounding box center [611, 324] width 668 height 637
copy div "Darbā jāiekļauj vismaz trīs elementi, kas simbolizē dažādus identitātes un kult…"
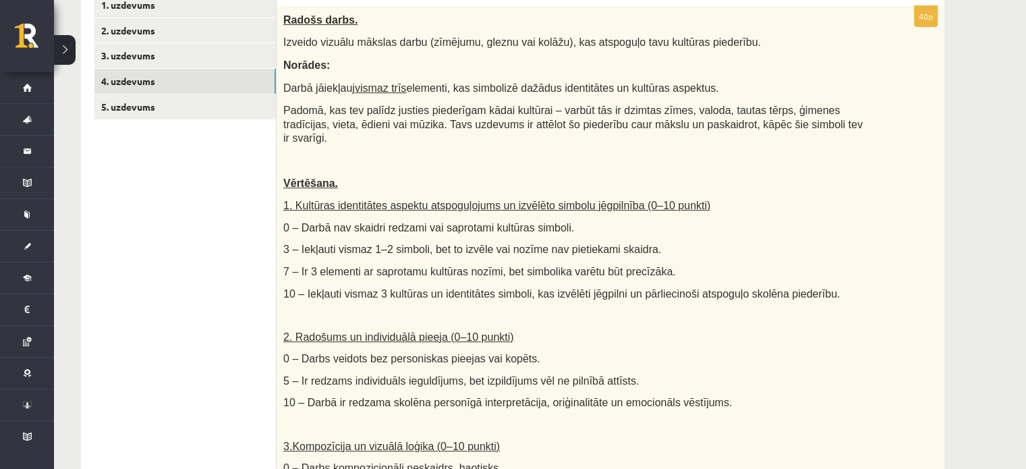
click at [947, 210] on div "**********" at bounding box center [512, 386] width 917 height 1209
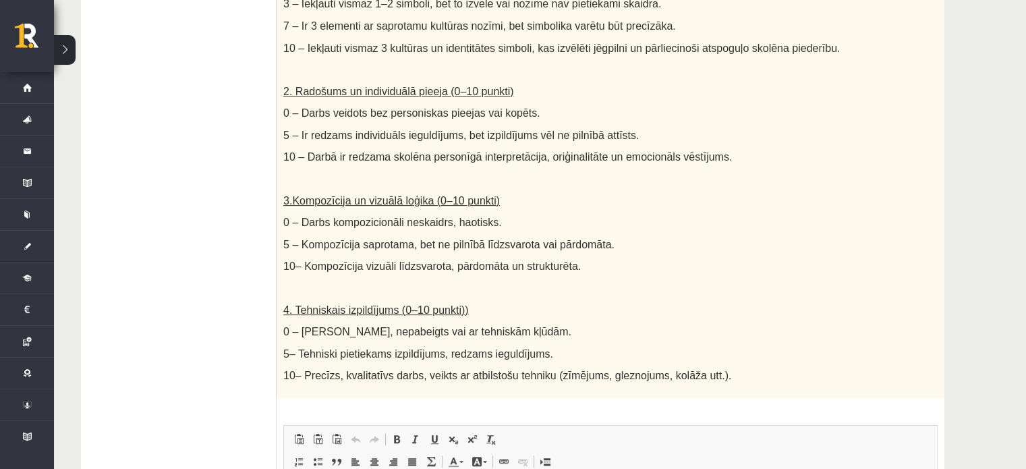
scroll to position [540, 0]
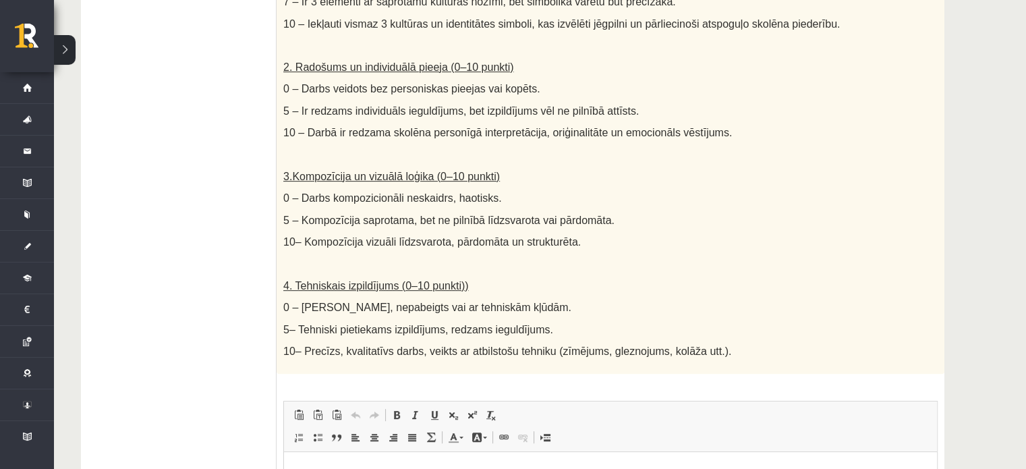
drag, startPoint x: 585, startPoint y: 171, endPoint x: 539, endPoint y: 284, distance: 121.6
click at [539, 284] on div "Radošs darbs. Izveido vizuālu mākslas darbu (zīmējumu, gleznu vai kolāžu), kas …" at bounding box center [611, 54] width 668 height 637
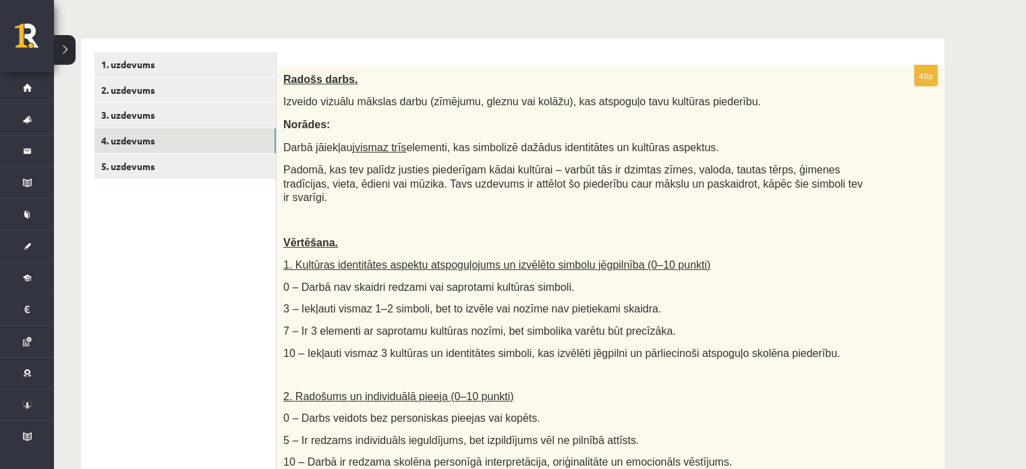
scroll to position [202, 0]
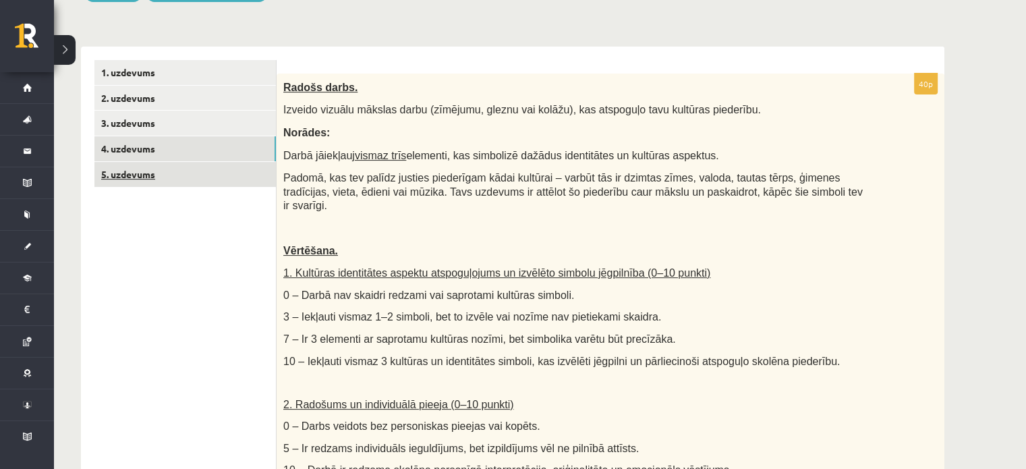
click at [150, 178] on link "5. uzdevums" at bounding box center [184, 174] width 181 height 25
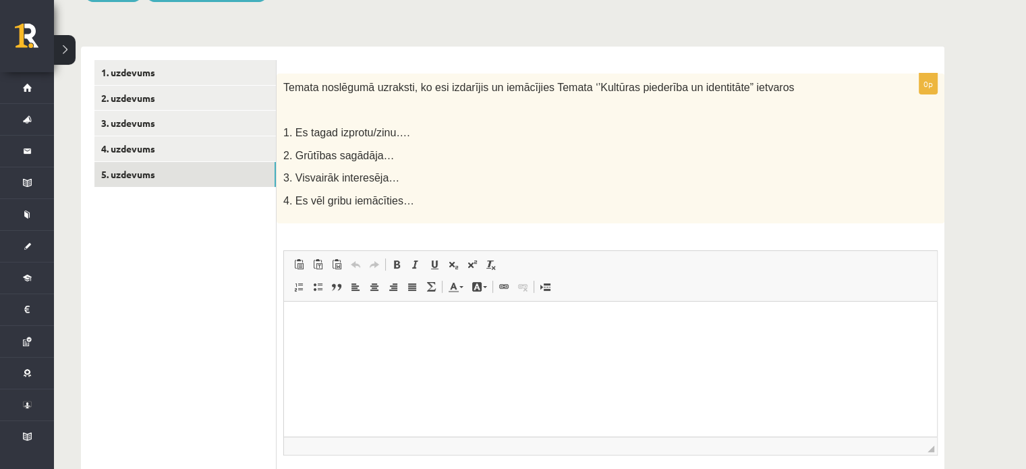
scroll to position [0, 0]
click at [113, 134] on link "3. uzdevums" at bounding box center [184, 123] width 181 height 25
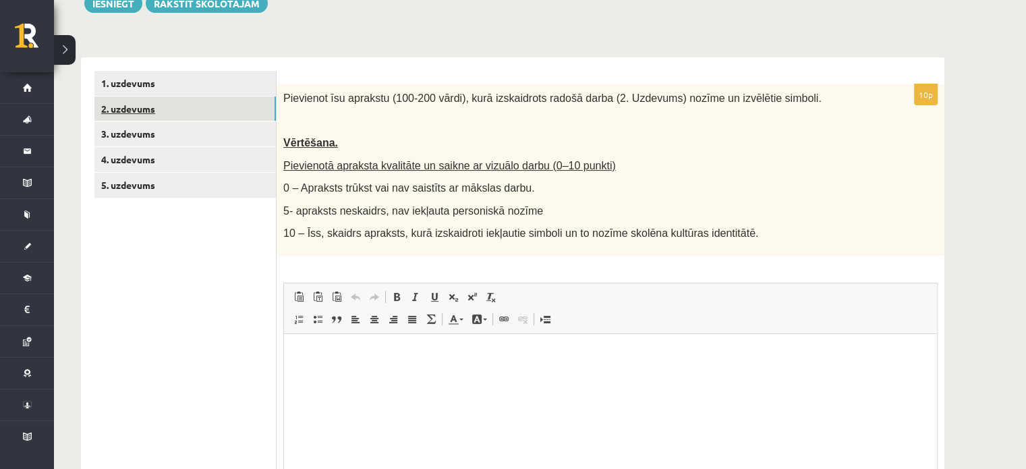
click at [132, 112] on link "2. uzdevums" at bounding box center [184, 108] width 181 height 25
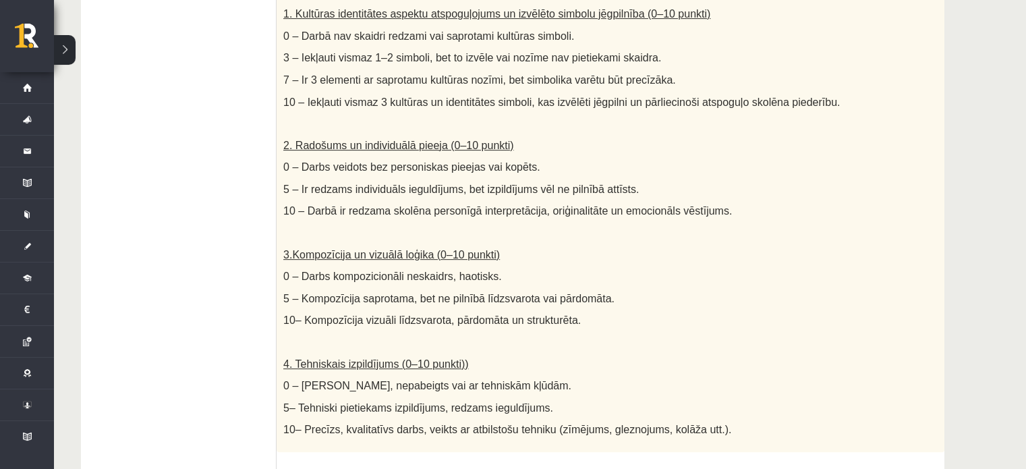
scroll to position [777, 0]
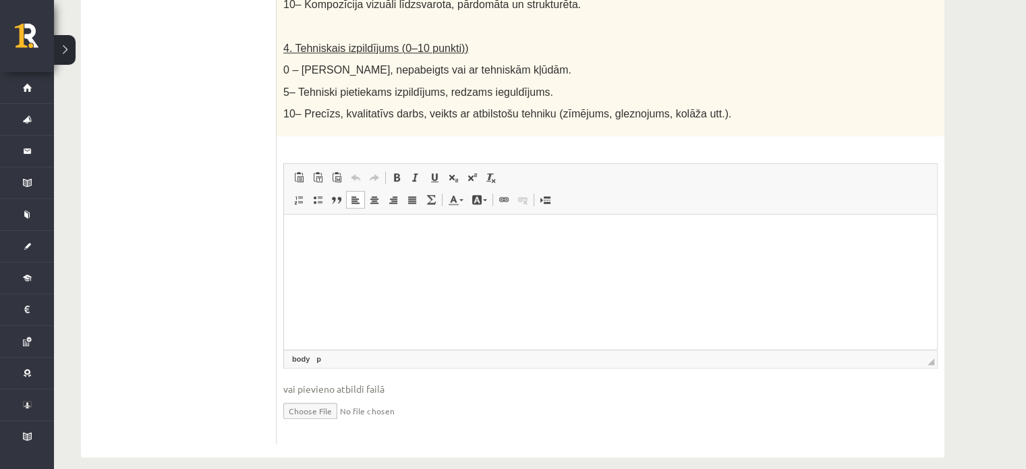
click at [411, 256] on html at bounding box center [610, 235] width 653 height 41
click at [310, 396] on input "file" at bounding box center [610, 410] width 654 height 28
type input "**********"
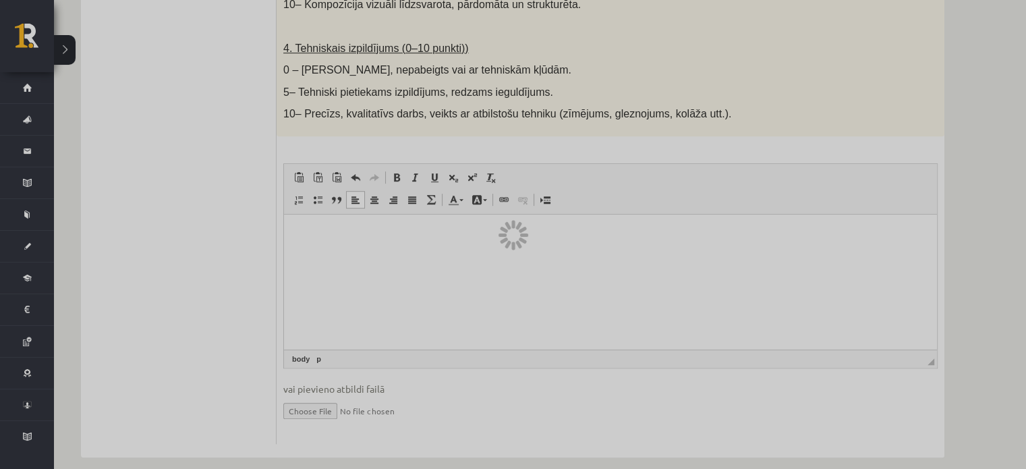
click at [404, 231] on div at bounding box center [513, 234] width 1026 height 469
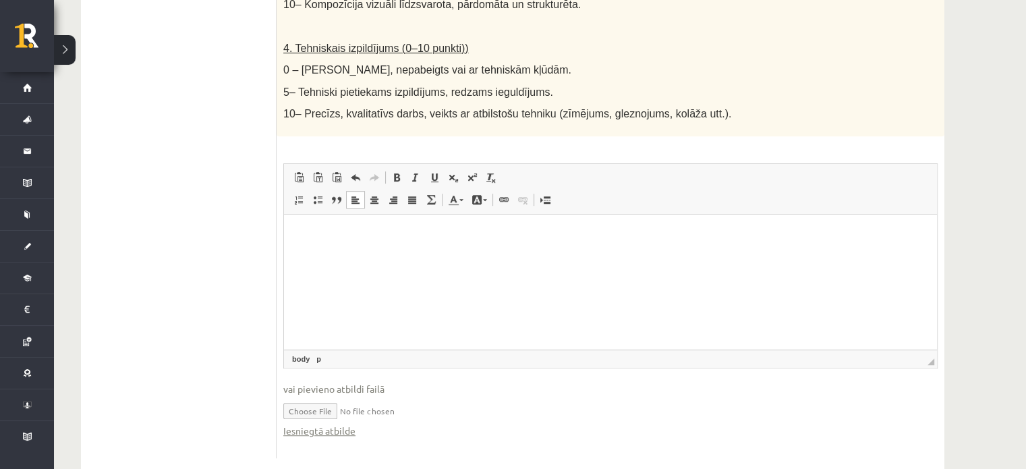
click at [368, 256] on html at bounding box center [610, 235] width 653 height 41
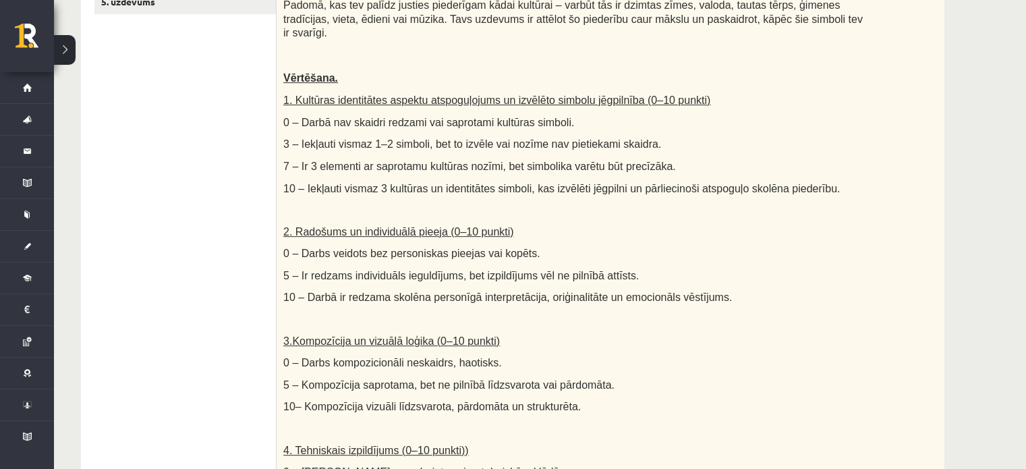
scroll to position [237, 0]
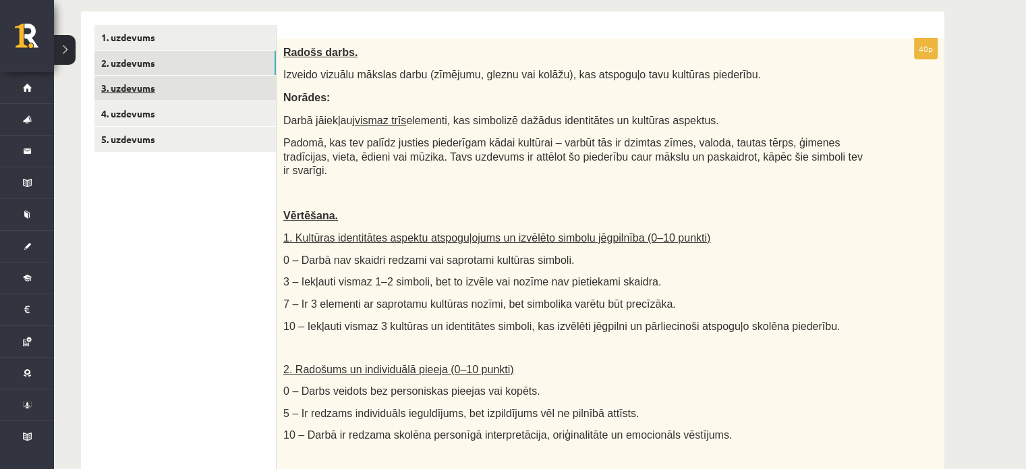
click at [109, 91] on link "3. uzdevums" at bounding box center [184, 88] width 181 height 25
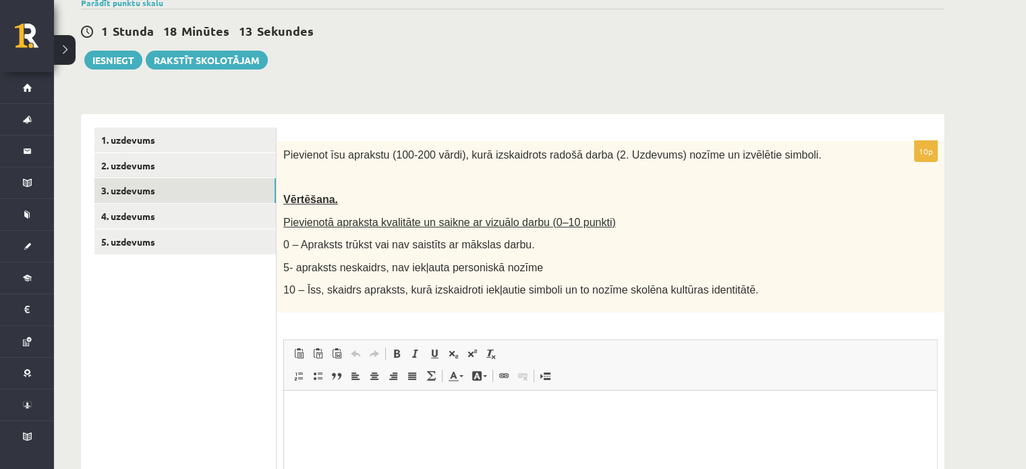
scroll to position [202, 0]
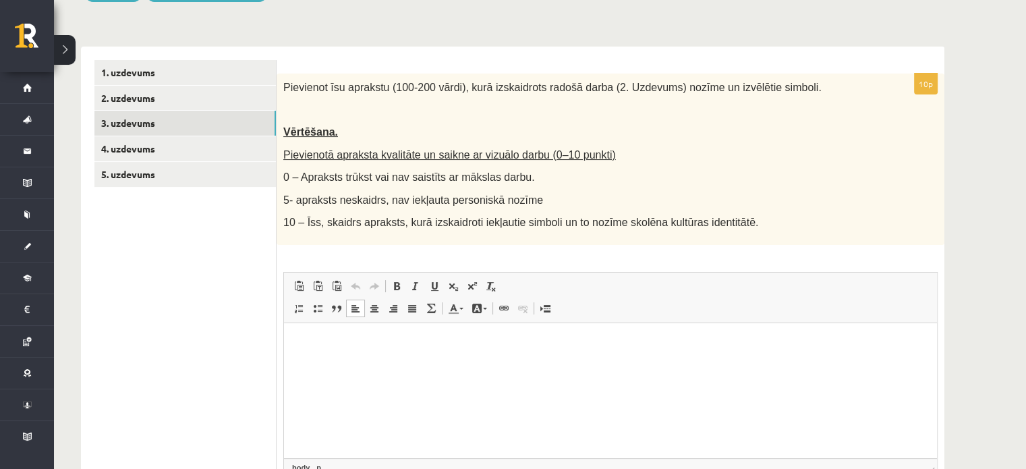
click at [357, 364] on html at bounding box center [610, 343] width 653 height 41
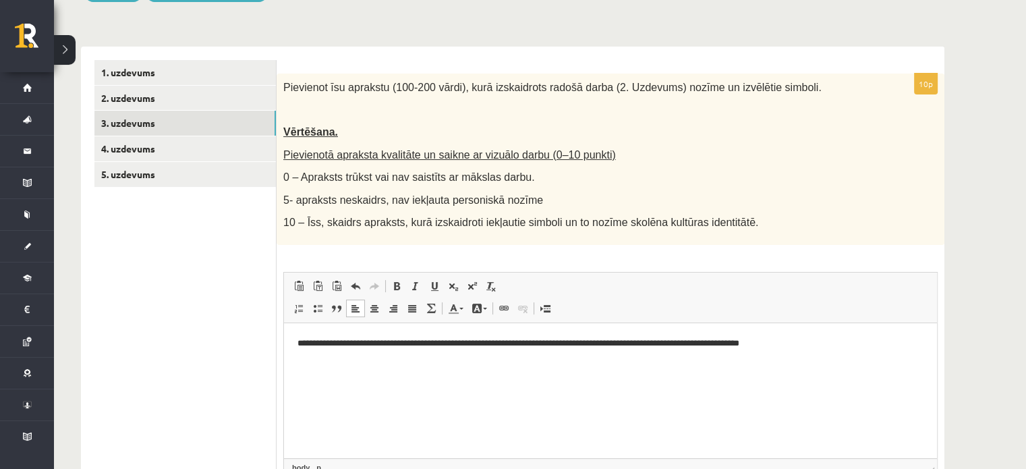
click at [780, 343] on p "**********" at bounding box center [610, 344] width 627 height 14
click at [870, 345] on p "**********" at bounding box center [610, 344] width 627 height 14
click at [352, 349] on p "**********" at bounding box center [610, 351] width 627 height 28
click at [456, 374] on p "**********" at bounding box center [610, 381] width 627 height 14
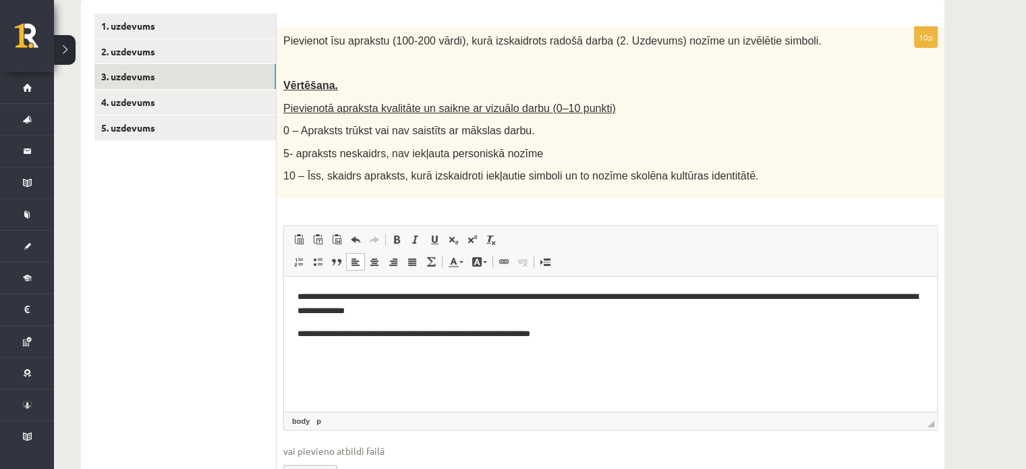
scroll to position [270, 0]
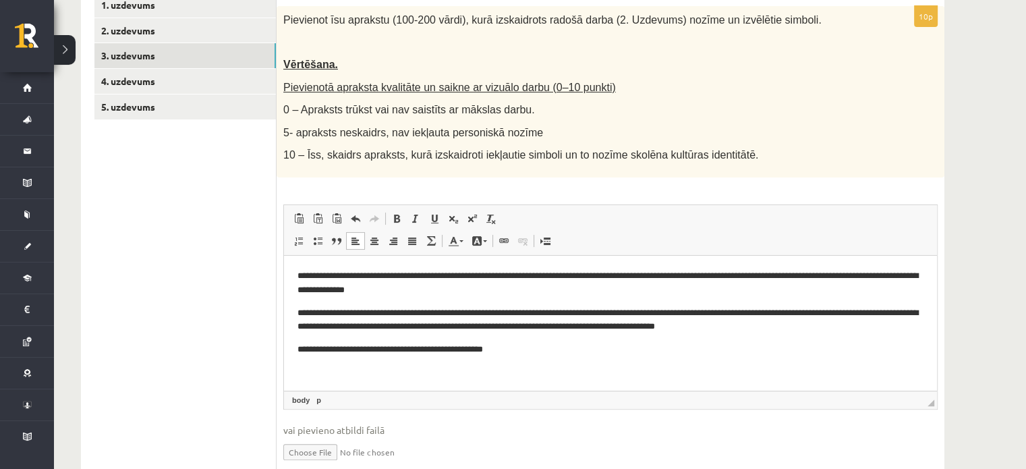
click at [464, 355] on p "**********" at bounding box center [610, 350] width 627 height 14
click at [574, 359] on html "**********" at bounding box center [610, 313] width 653 height 115
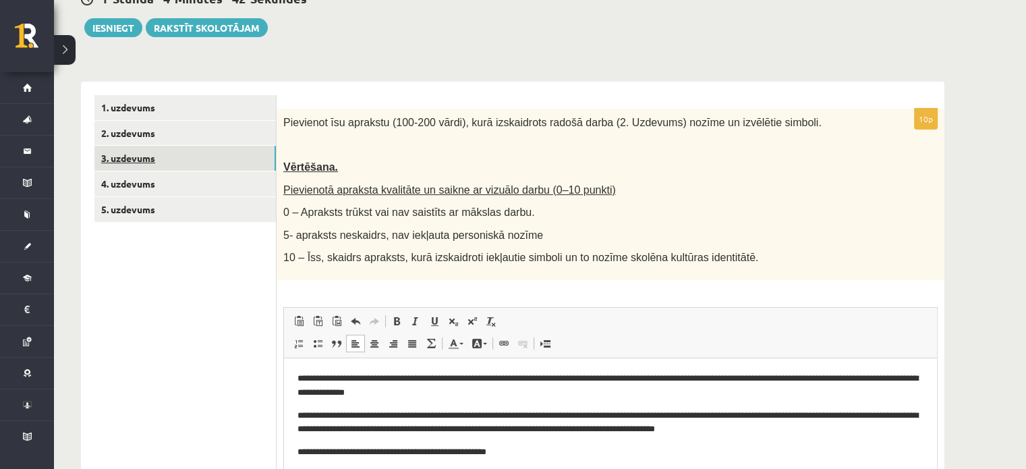
scroll to position [56, 0]
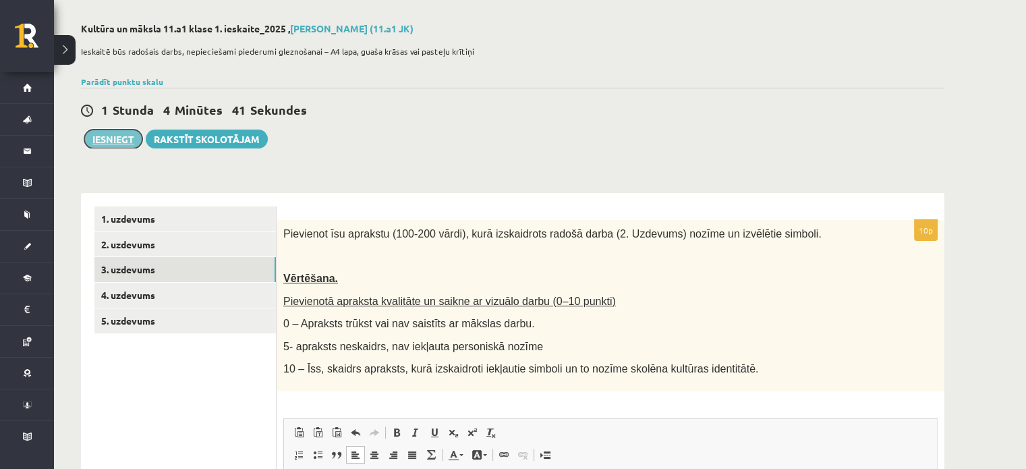
click at [107, 146] on button "Iesniegt" at bounding box center [113, 139] width 58 height 19
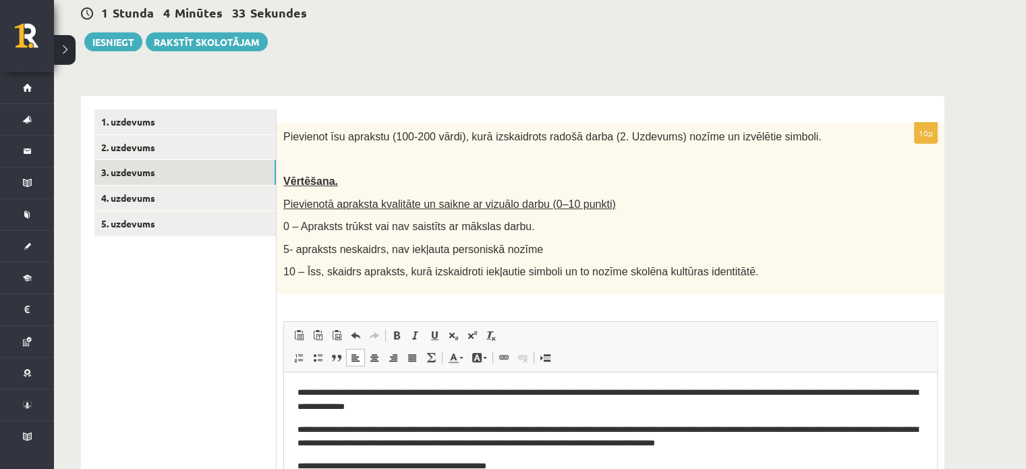
scroll to position [326, 0]
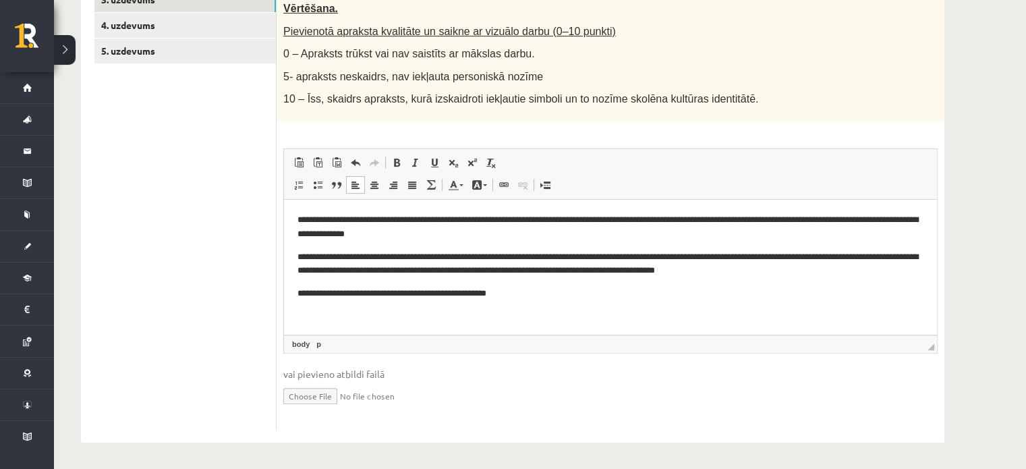
click at [551, 293] on p "**********" at bounding box center [610, 293] width 627 height 14
click at [129, 26] on link "4. uzdevums" at bounding box center [184, 25] width 181 height 25
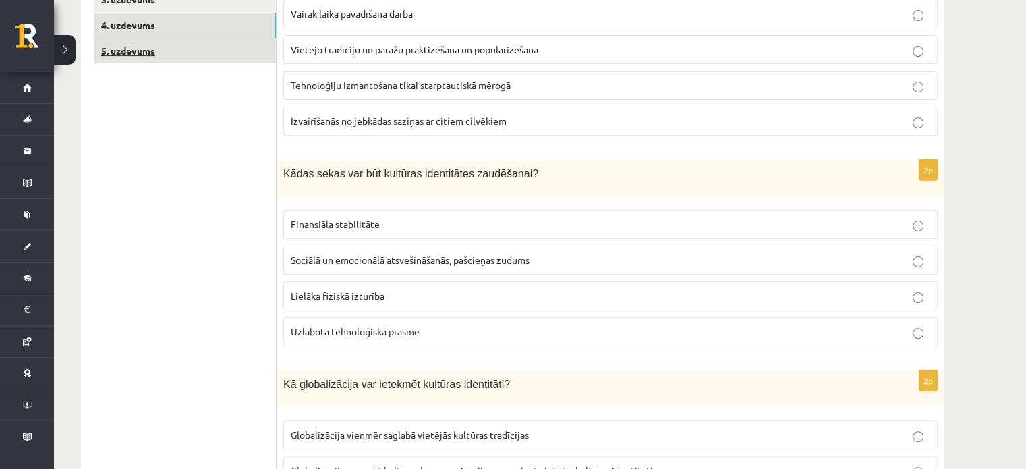
click at [134, 50] on link "5. uzdevums" at bounding box center [184, 50] width 181 height 25
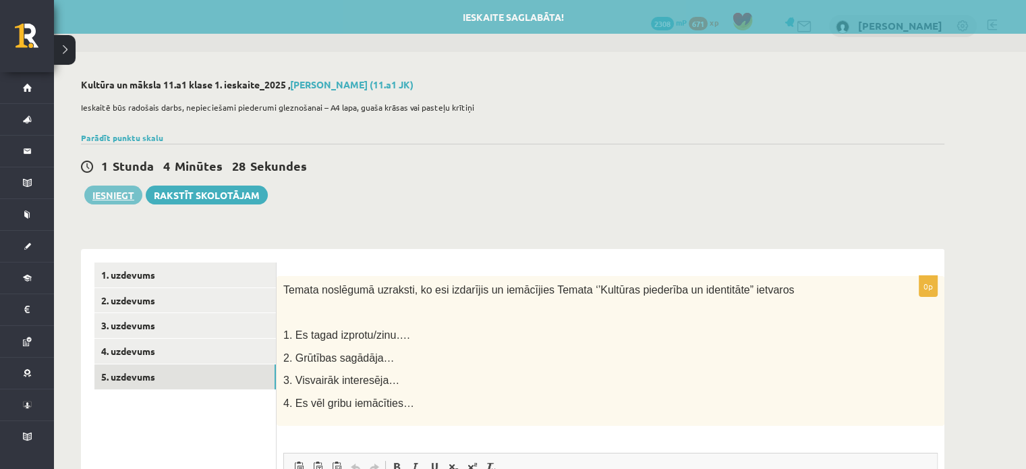
scroll to position [0, 0]
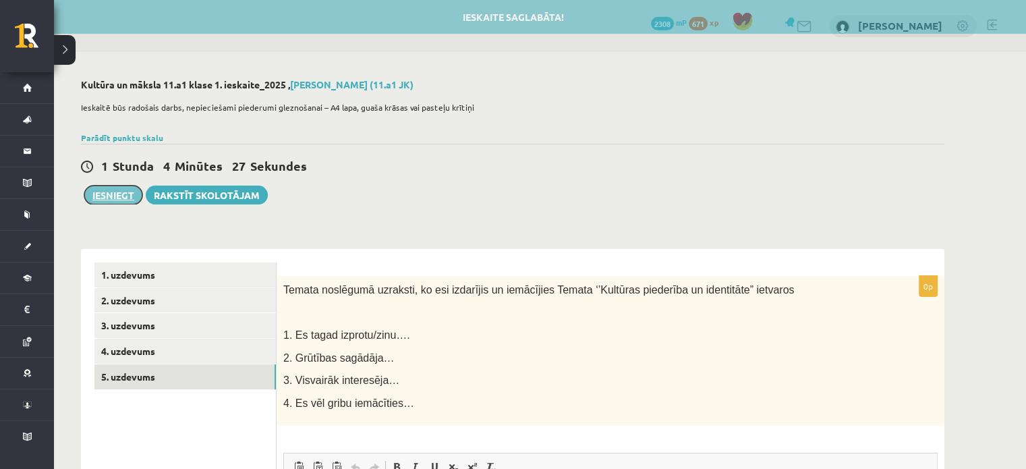
click at [104, 199] on button "Iesniegt" at bounding box center [113, 195] width 58 height 19
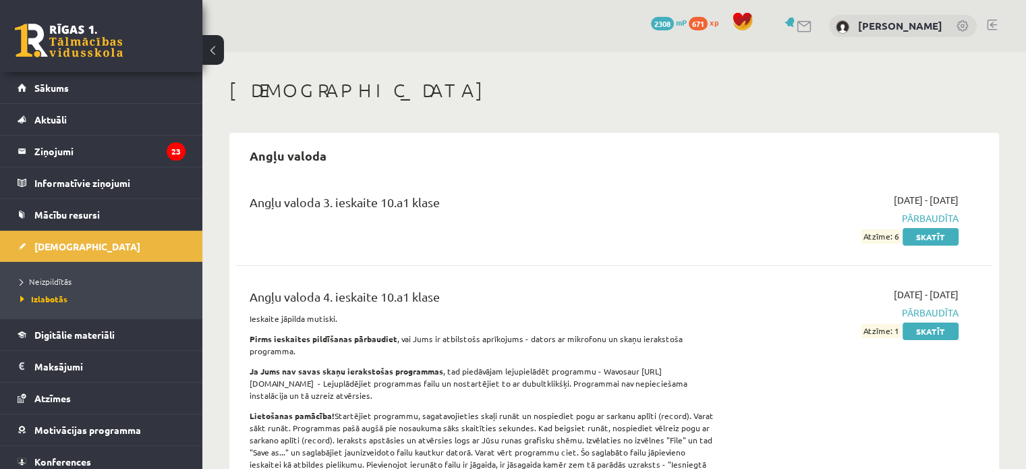
scroll to position [270, 0]
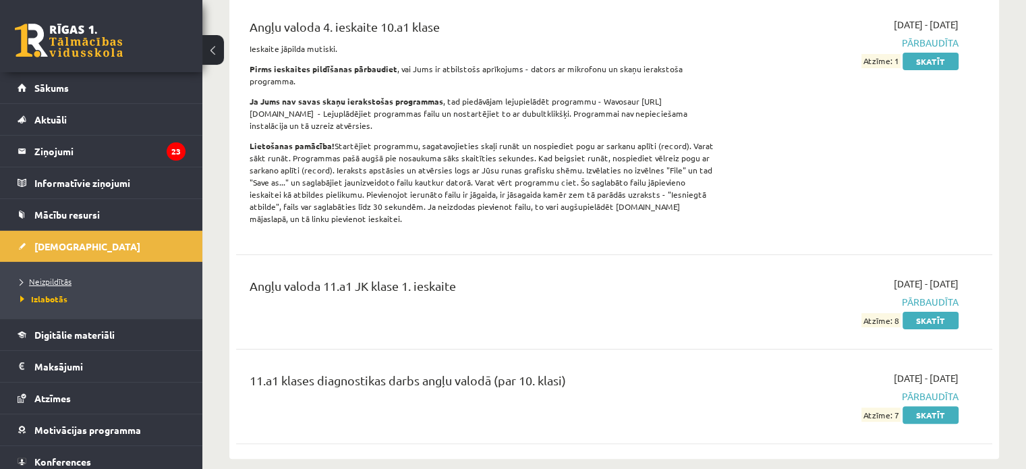
click at [32, 283] on span "Neizpildītās" at bounding box center [45, 281] width 51 height 11
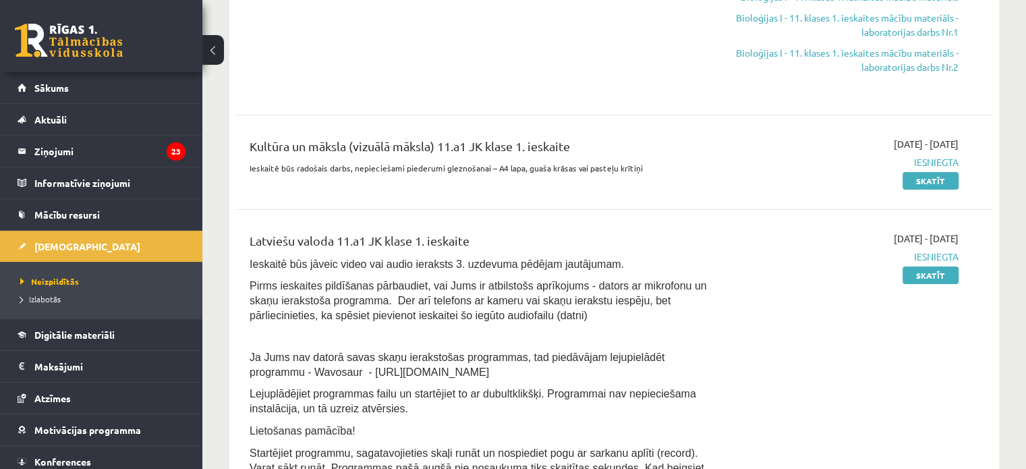
scroll to position [135, 0]
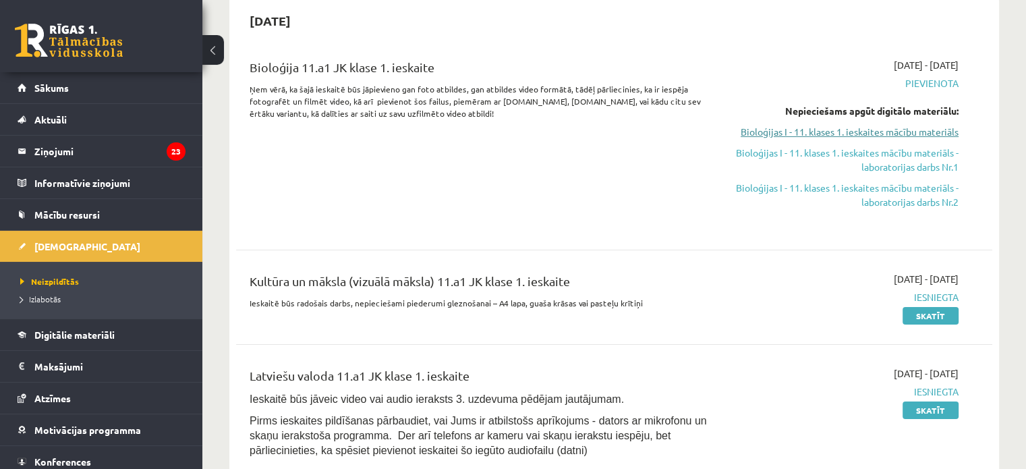
click at [873, 131] on link "Bioloģijas I - 11. klases 1. ieskaites mācību materiāls" at bounding box center [847, 132] width 223 height 14
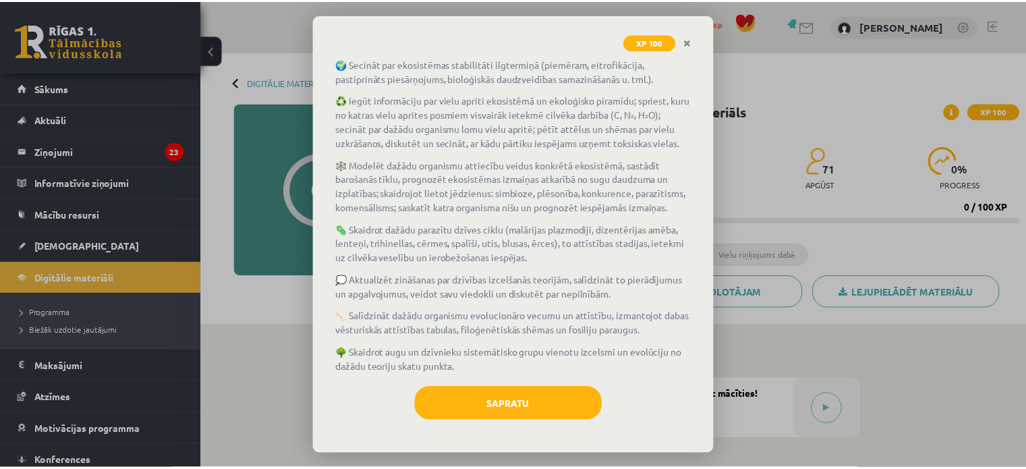
scroll to position [170, 0]
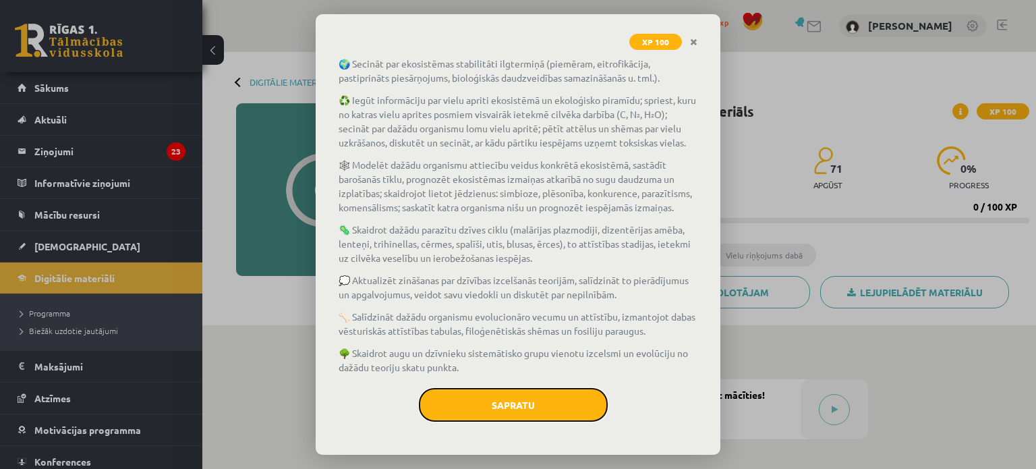
click at [509, 408] on button "Sapratu" at bounding box center [513, 405] width 189 height 34
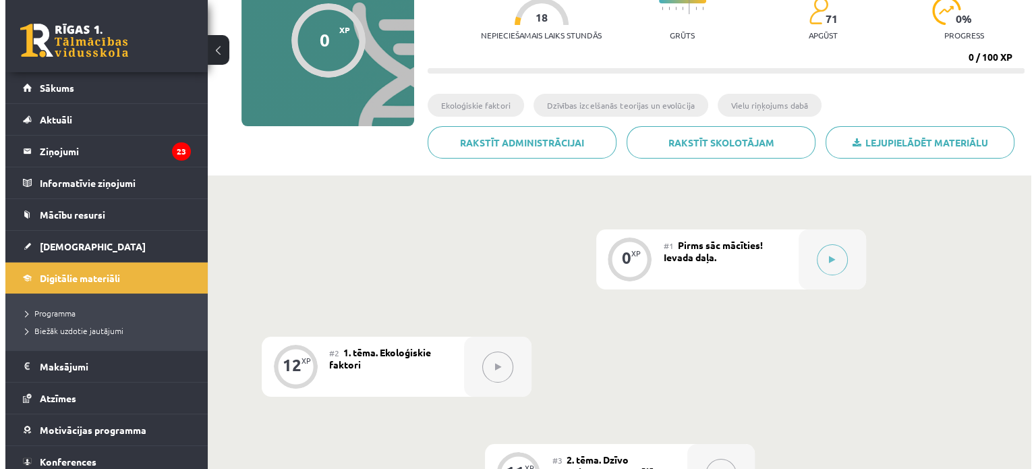
scroll to position [135, 0]
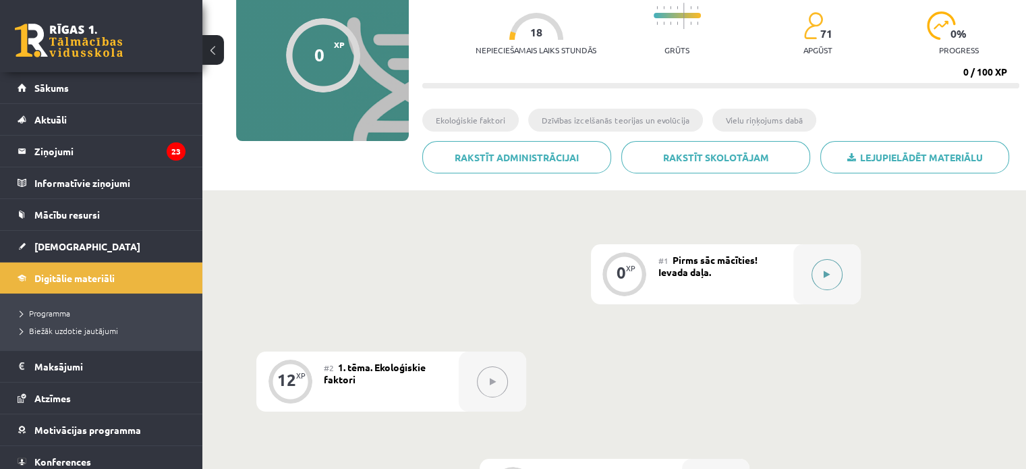
click at [828, 268] on button at bounding box center [826, 274] width 31 height 31
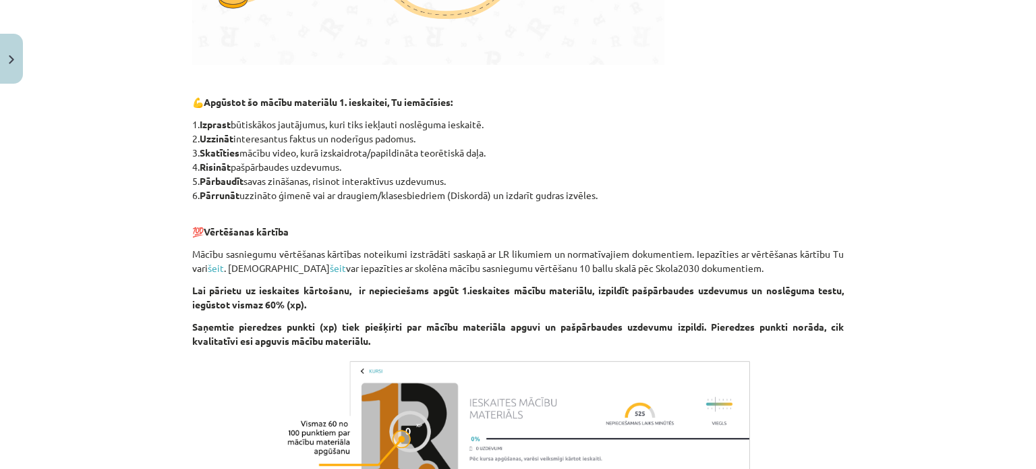
scroll to position [1079, 0]
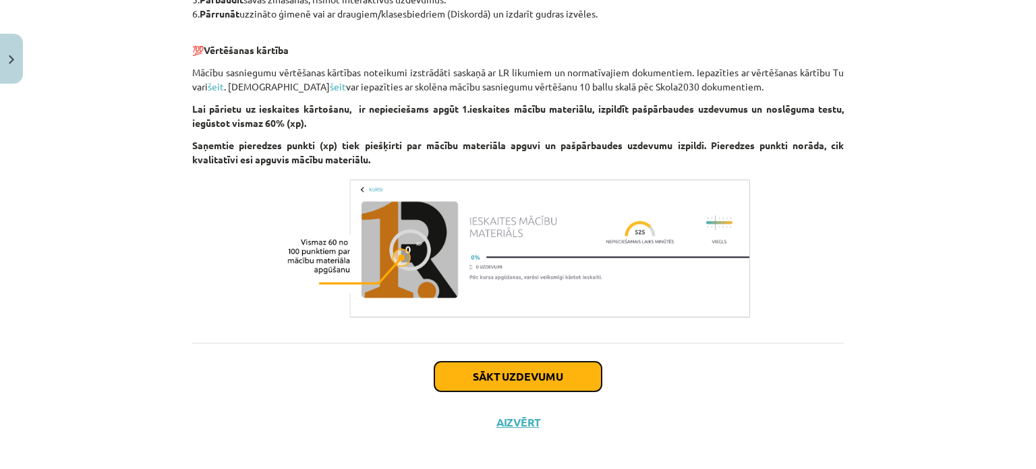
click at [516, 371] on button "Sākt uzdevumu" at bounding box center [517, 377] width 167 height 30
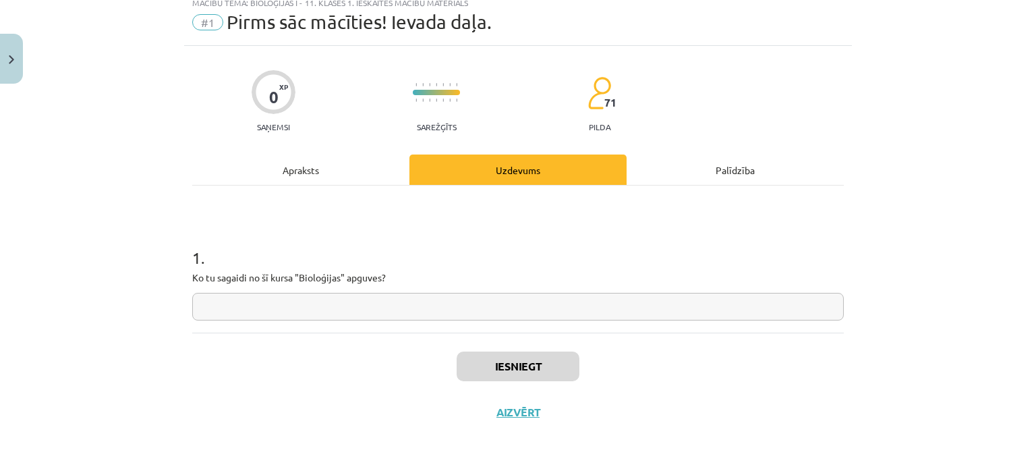
scroll to position [34, 0]
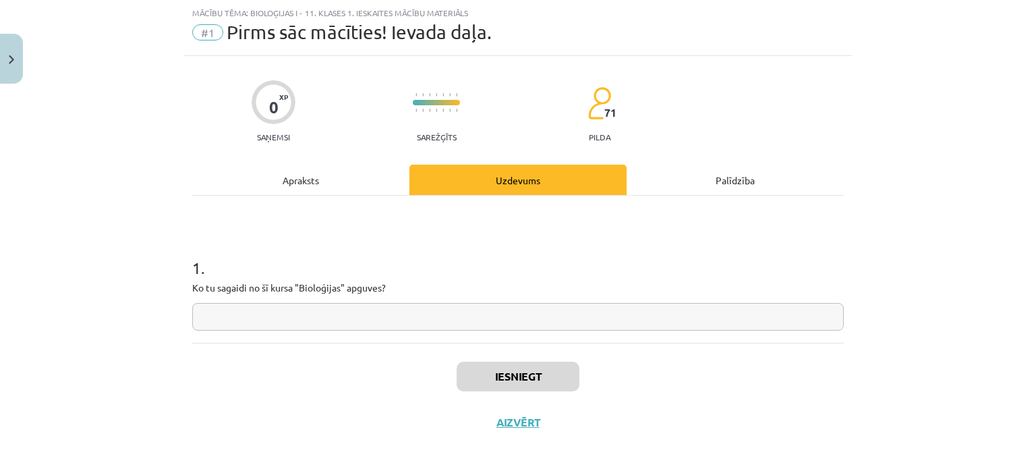
drag, startPoint x: 481, startPoint y: 344, endPoint x: 260, endPoint y: 325, distance: 222.1
click at [260, 325] on input "text" at bounding box center [518, 317] width 652 height 28
type input "**"
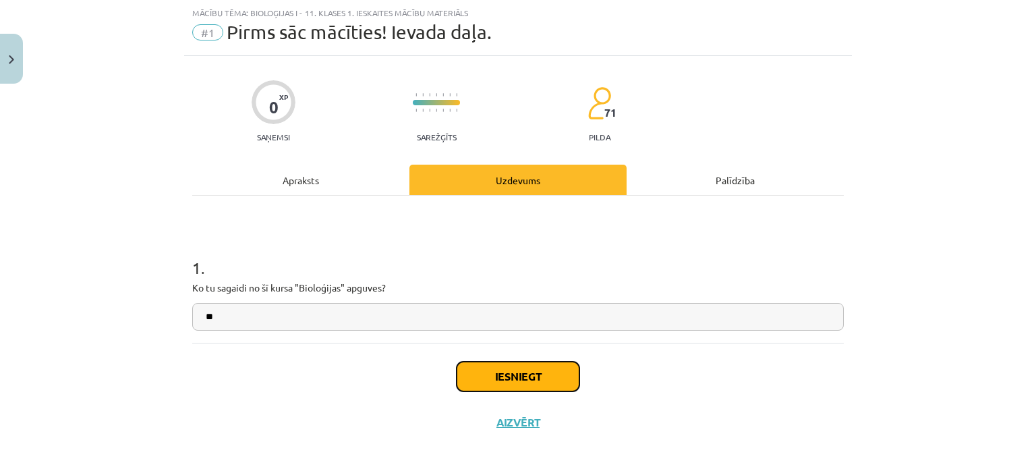
click at [503, 372] on button "Iesniegt" at bounding box center [518, 377] width 123 height 30
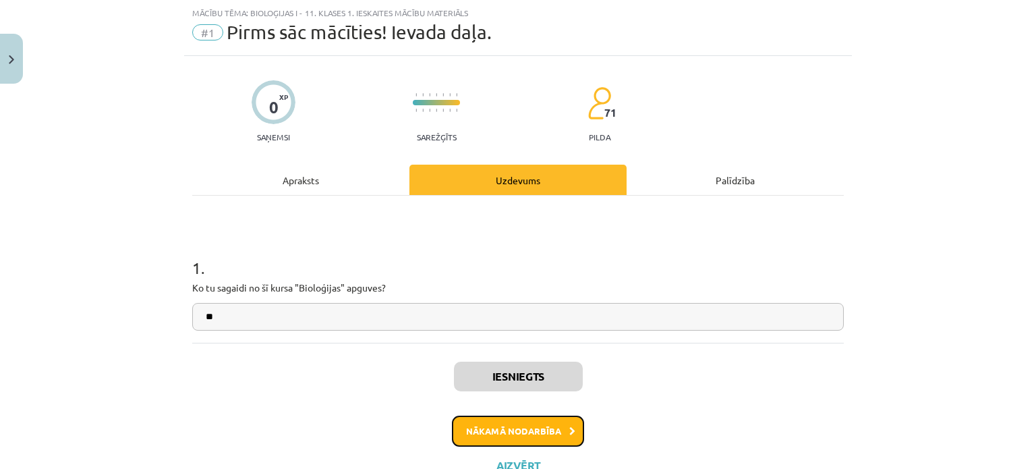
click at [536, 436] on button "Nākamā nodarbība" at bounding box center [518, 431] width 132 height 31
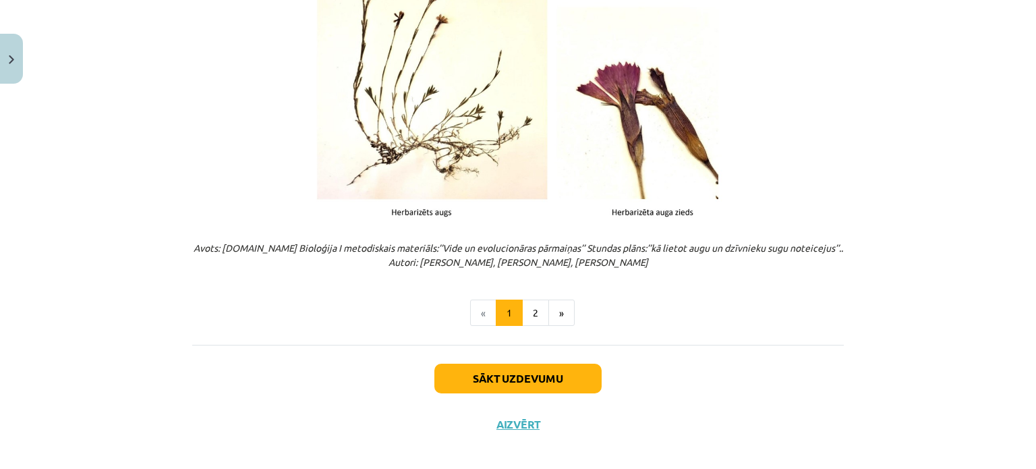
scroll to position [1730, 0]
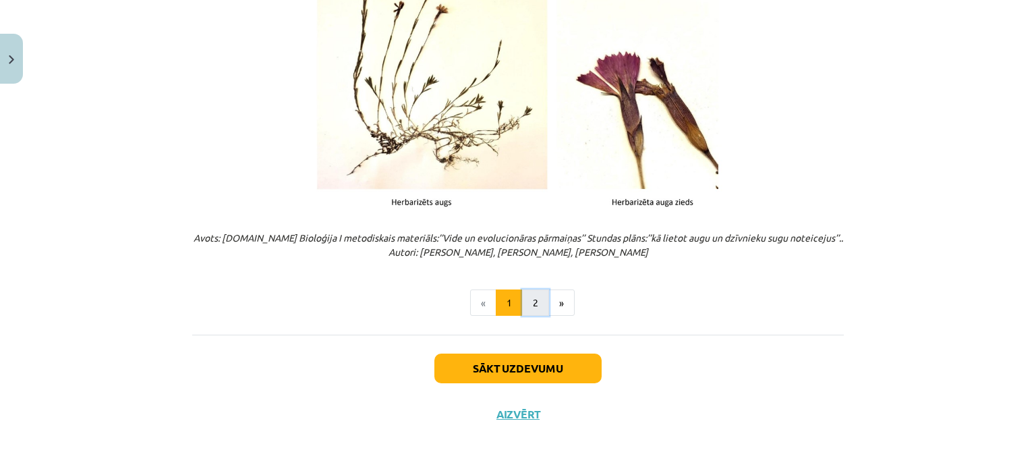
click at [532, 310] on button "2" at bounding box center [535, 302] width 27 height 27
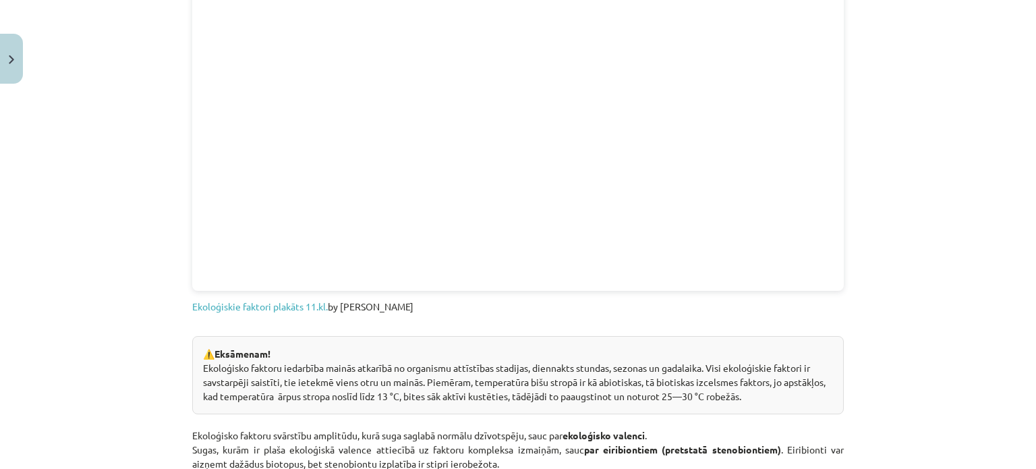
scroll to position [870, 0]
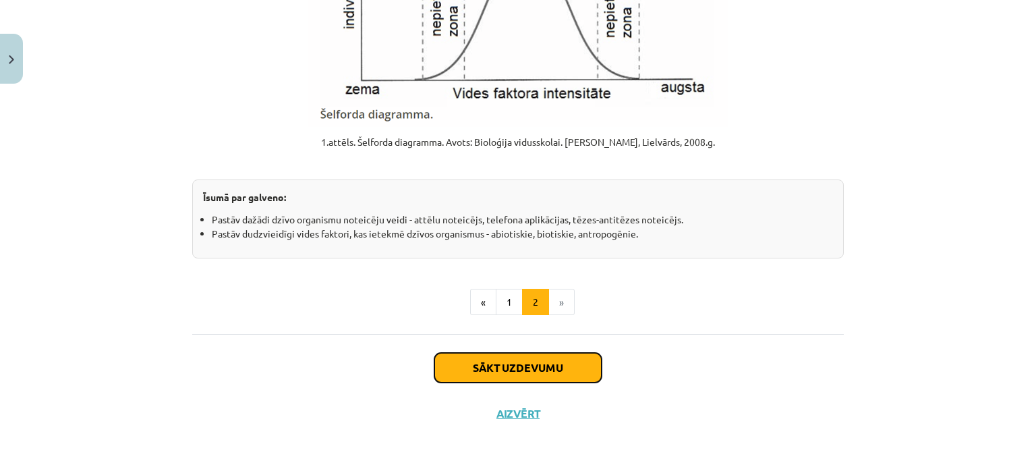
click at [535, 375] on button "Sākt uzdevumu" at bounding box center [517, 368] width 167 height 30
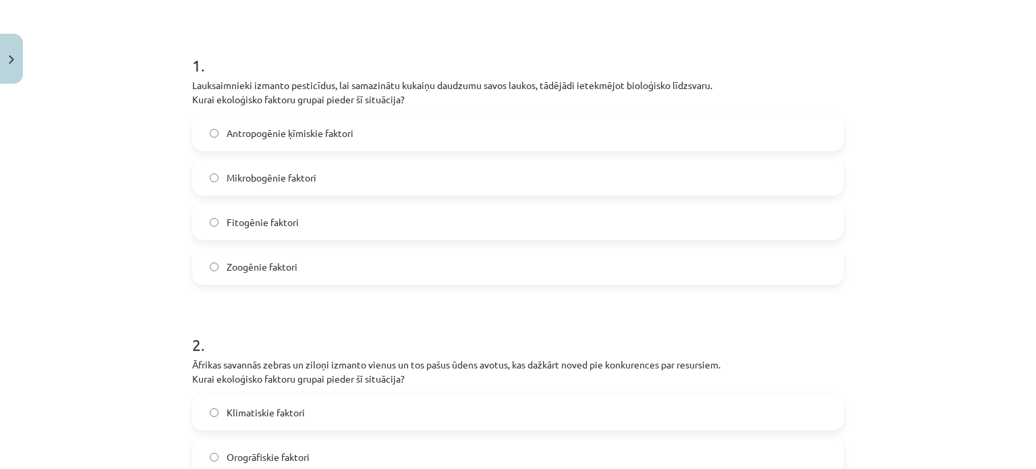
scroll to position [0, 0]
